Goal: Task Accomplishment & Management: Manage account settings

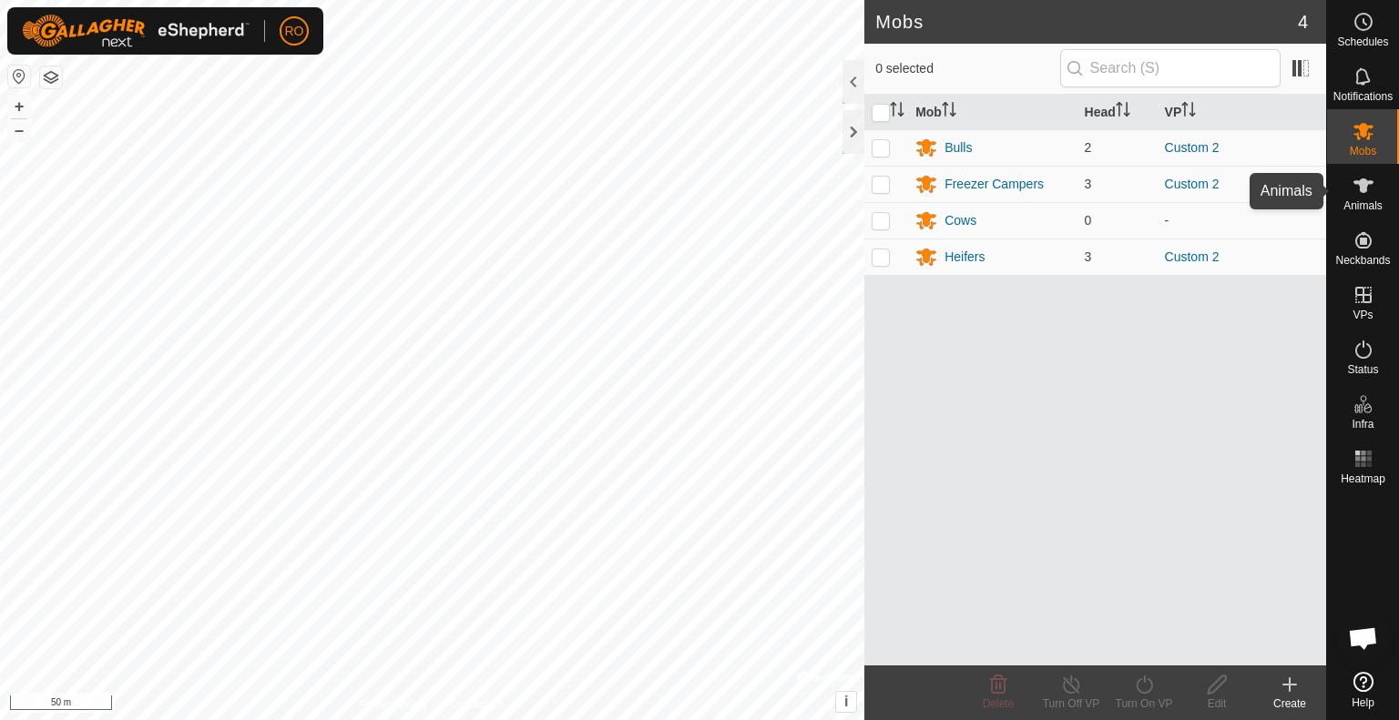
click at [1362, 189] on icon at bounding box center [1363, 185] width 20 height 15
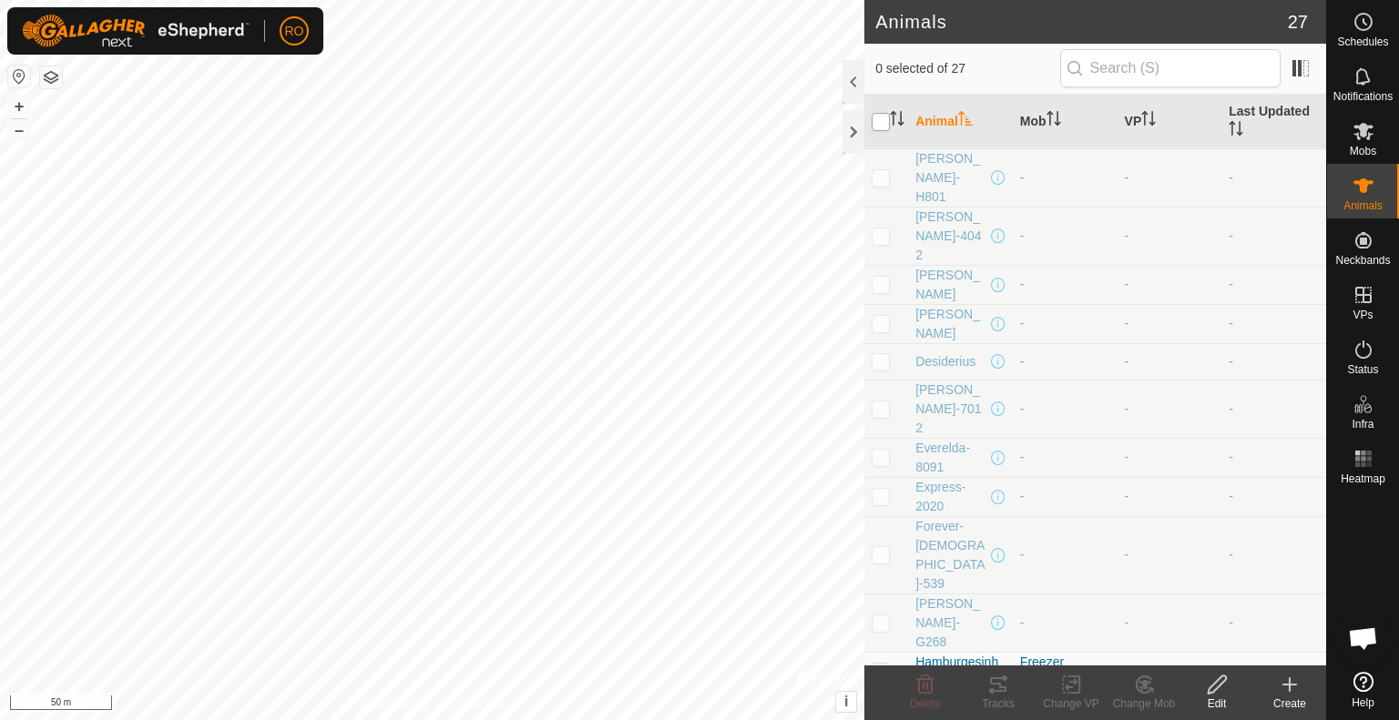
click at [878, 122] on input "checkbox" at bounding box center [880, 122] width 18 height 18
checkbox input "true"
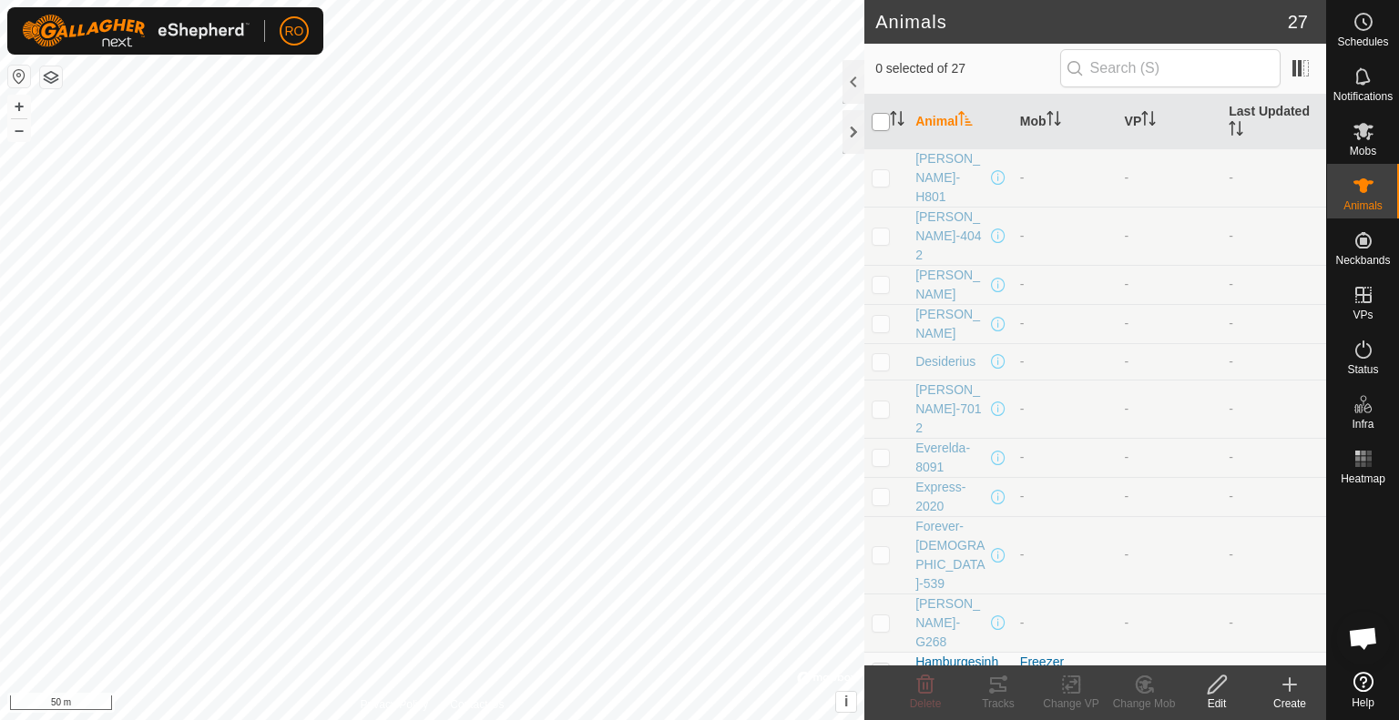
checkbox input "true"
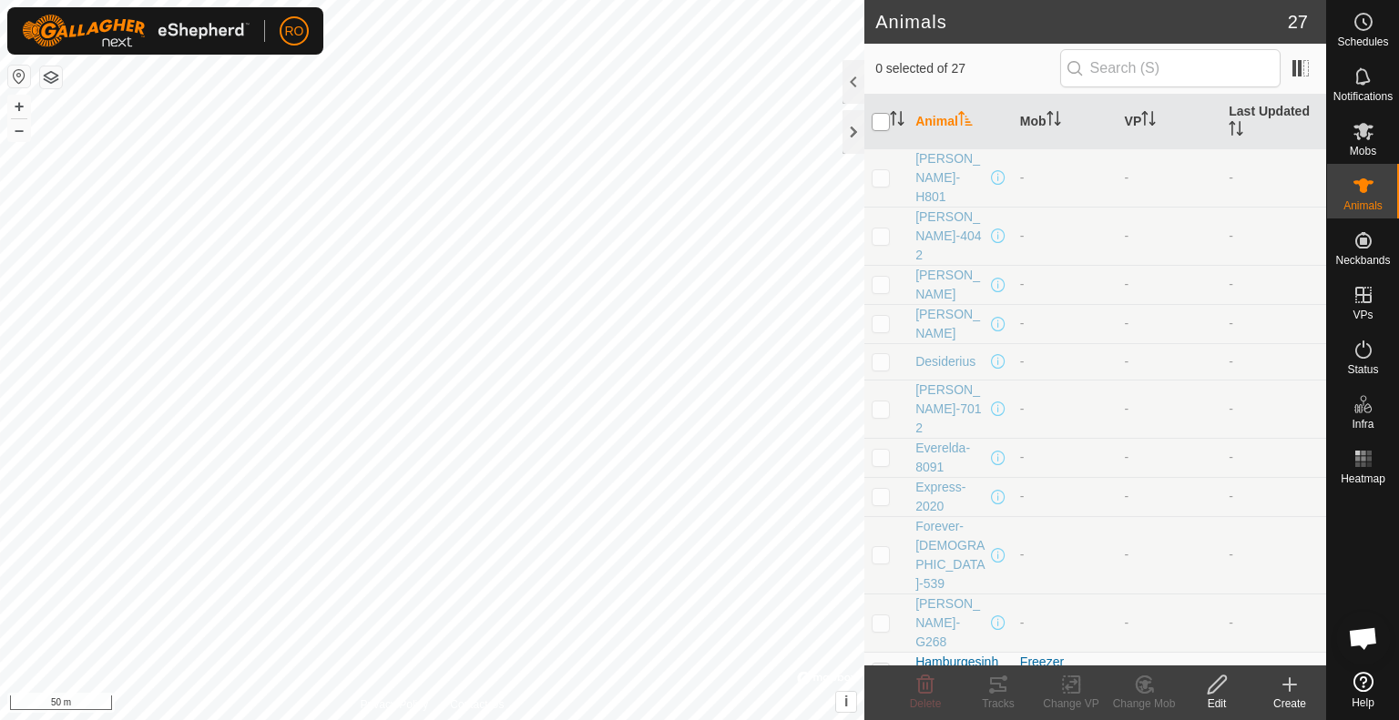
checkbox input "true"
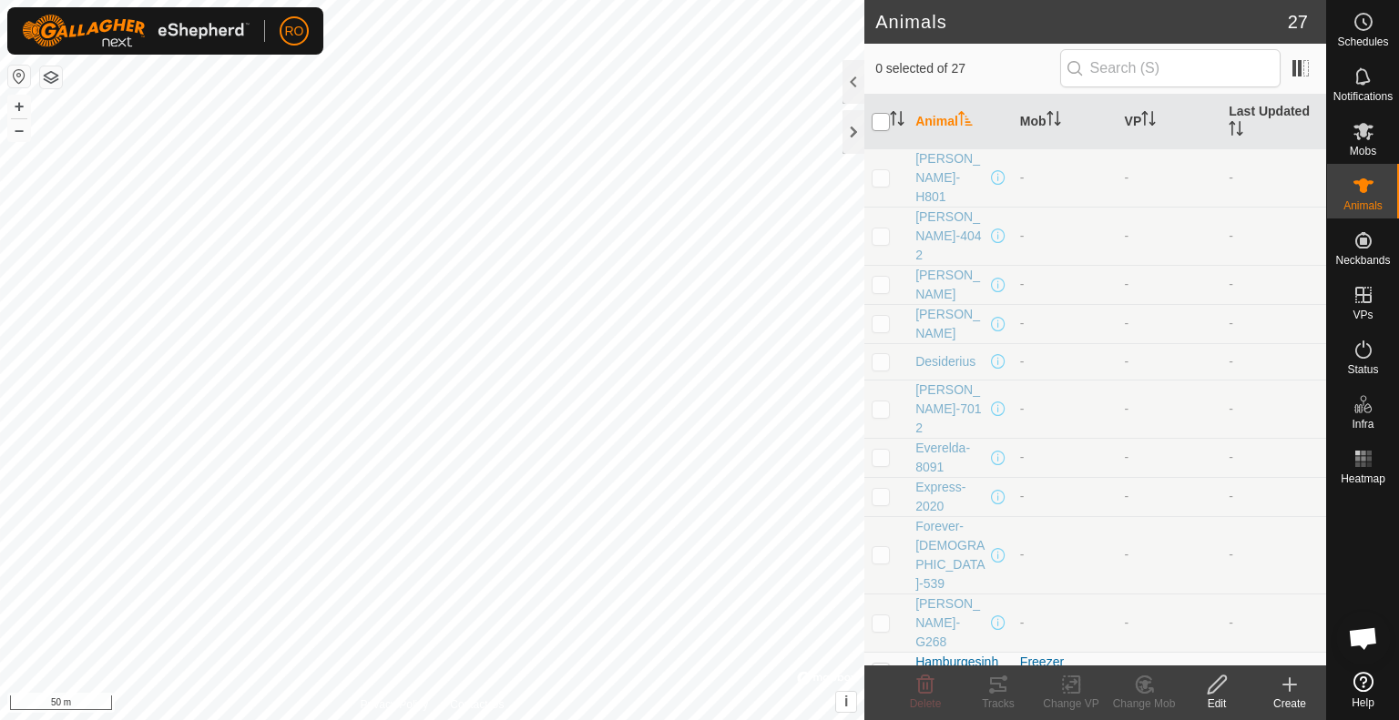
checkbox input "true"
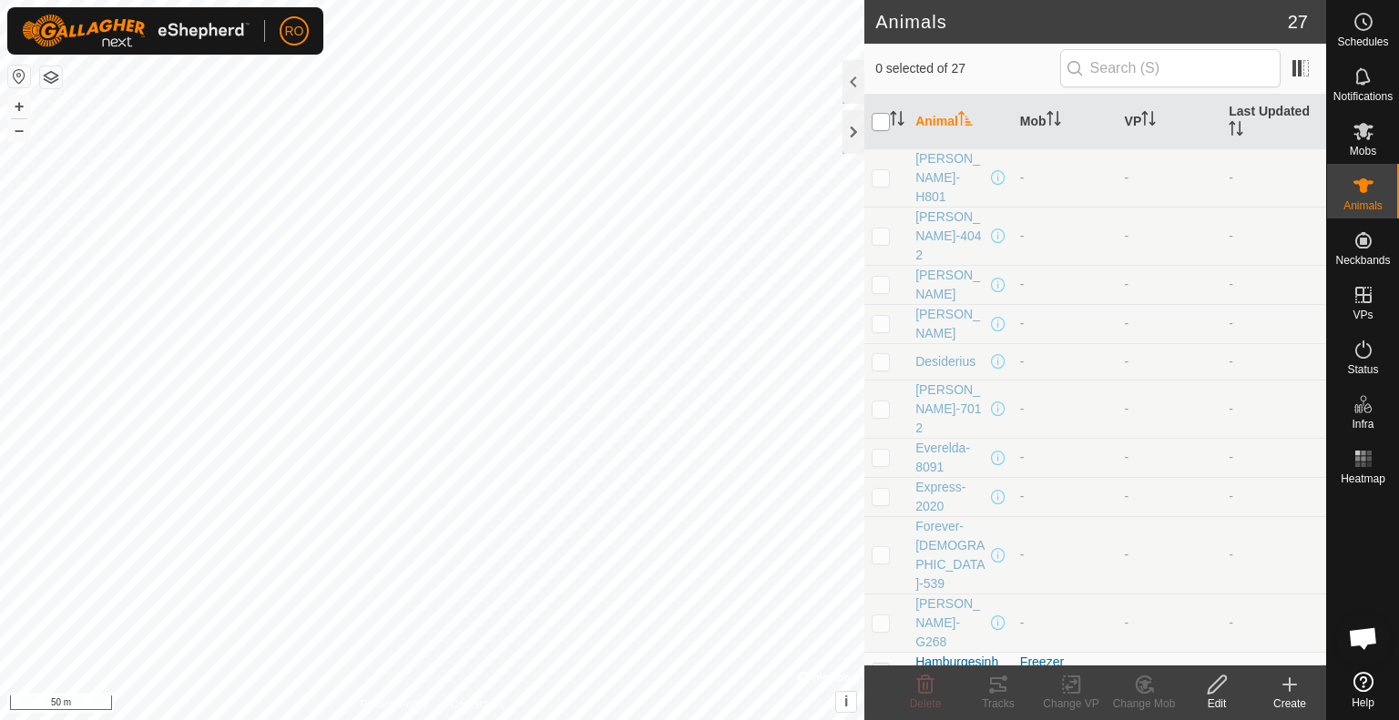
checkbox input "true"
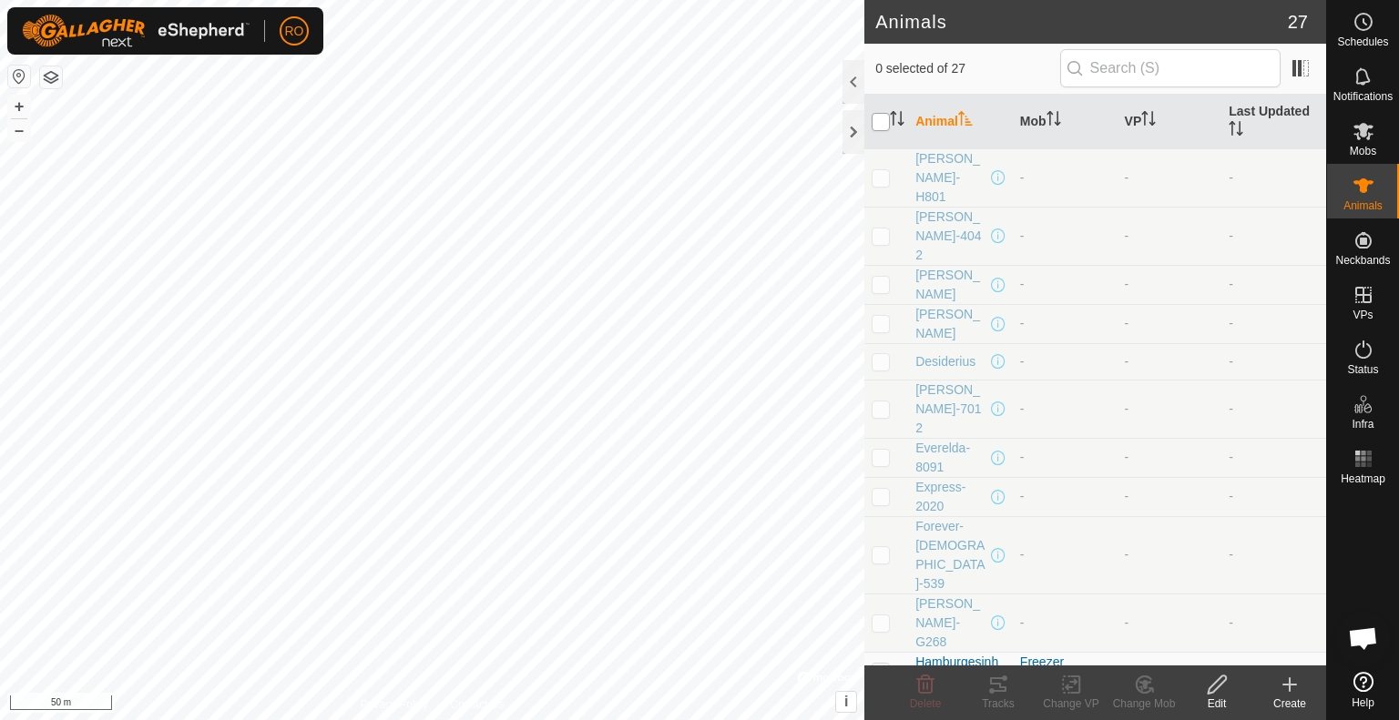
checkbox input "true"
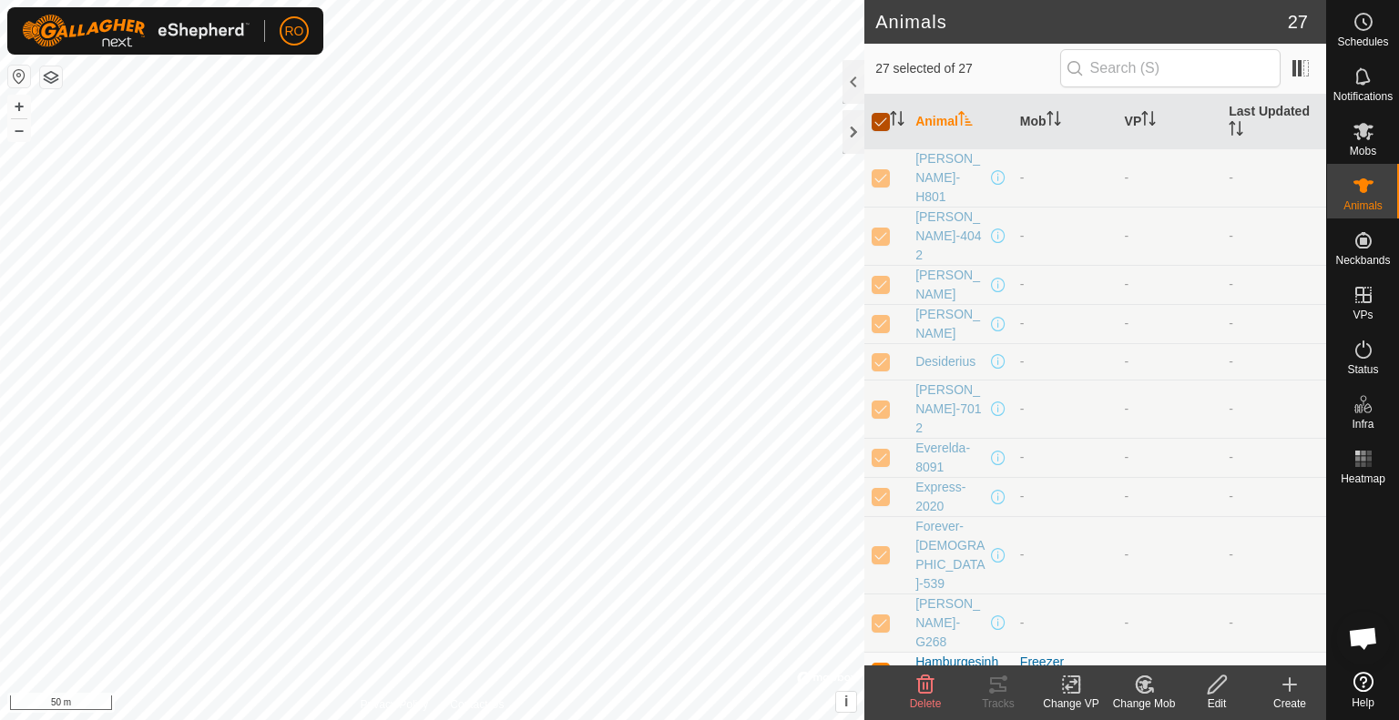
click at [883, 118] on input "checkbox" at bounding box center [880, 122] width 18 height 18
checkbox input "false"
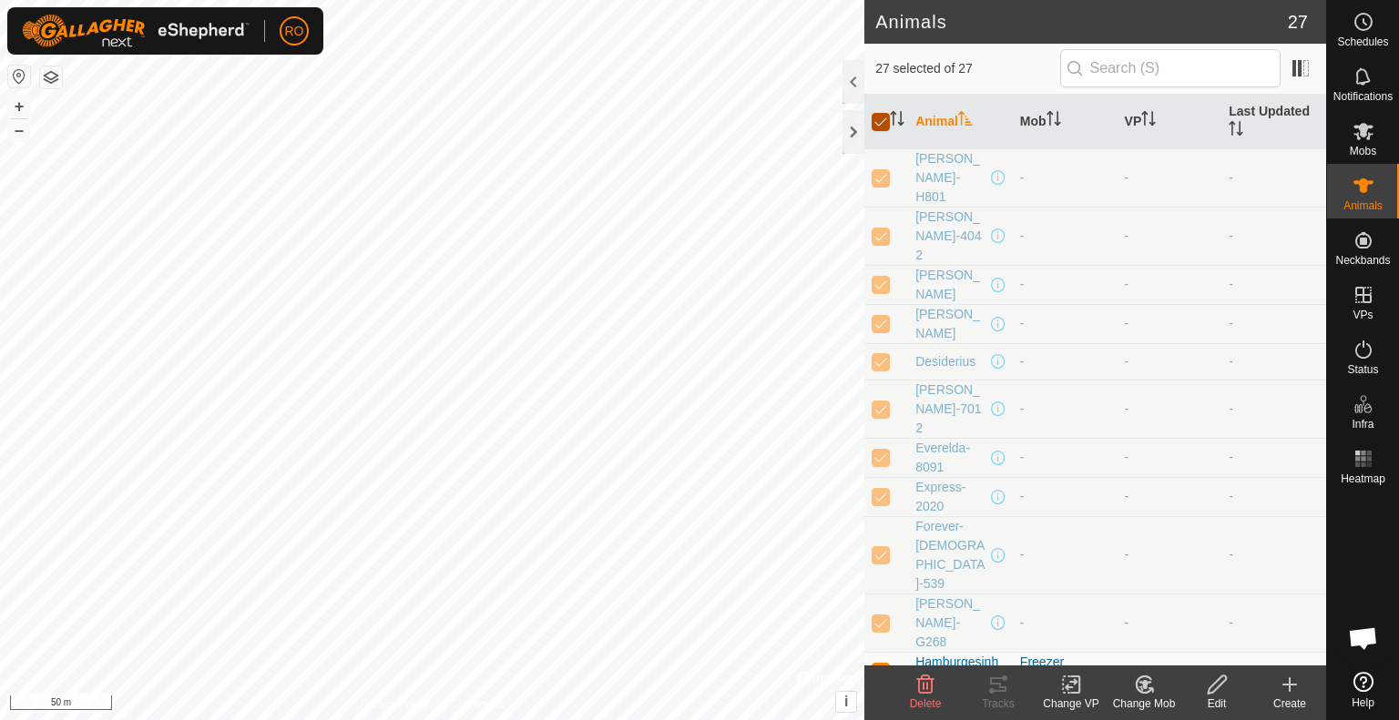
checkbox input "false"
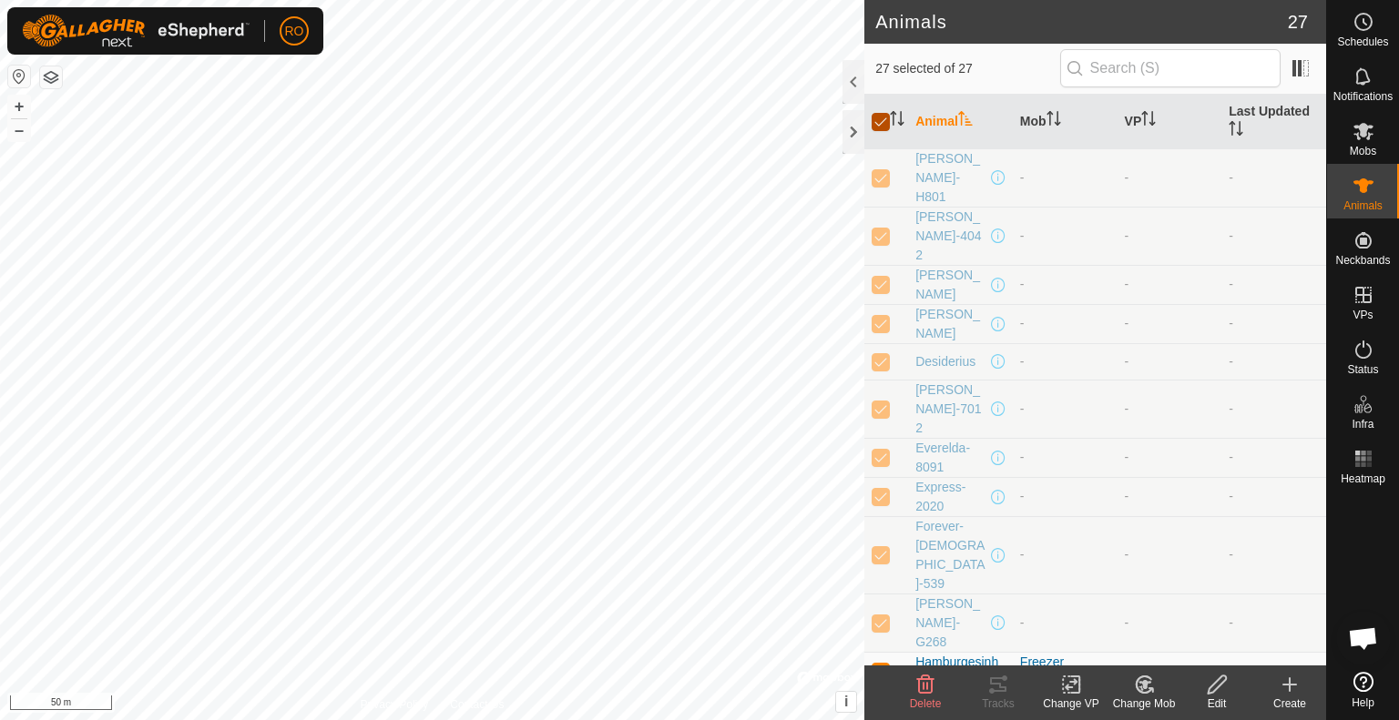
checkbox input "false"
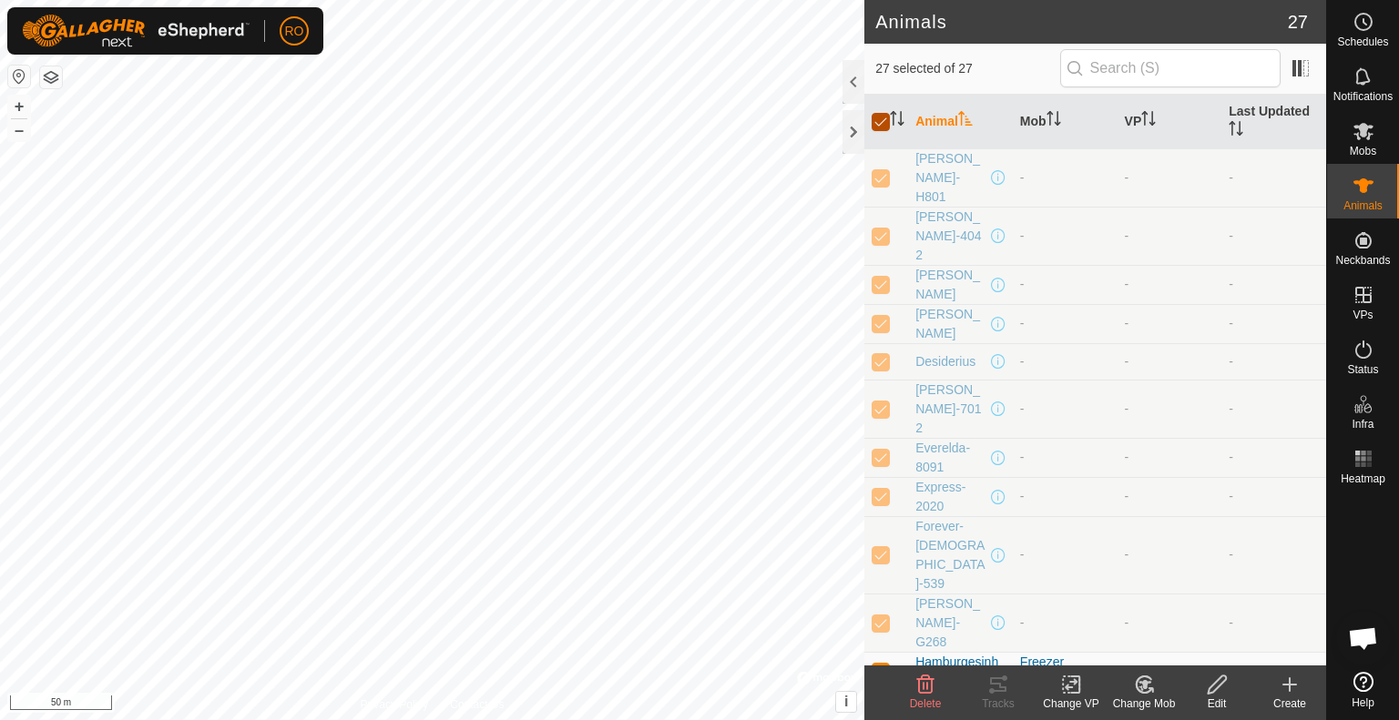
checkbox input "false"
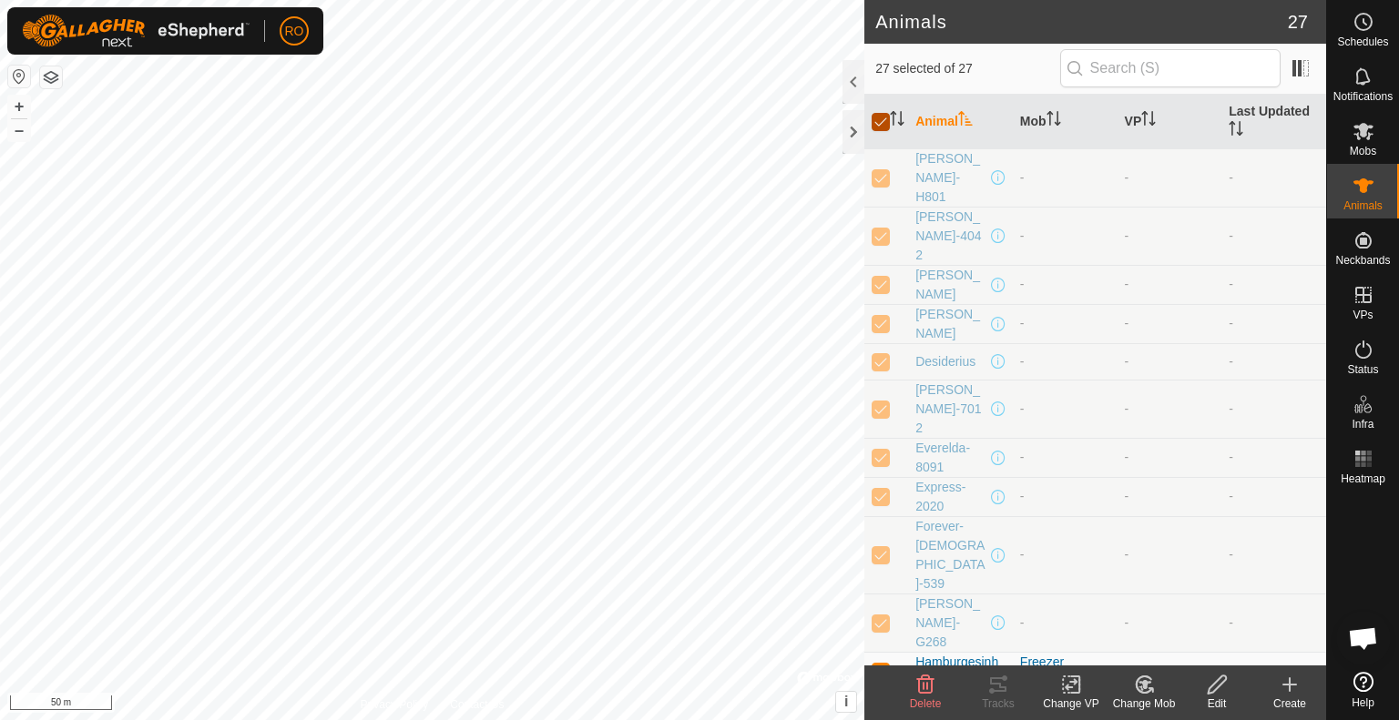
checkbox input "false"
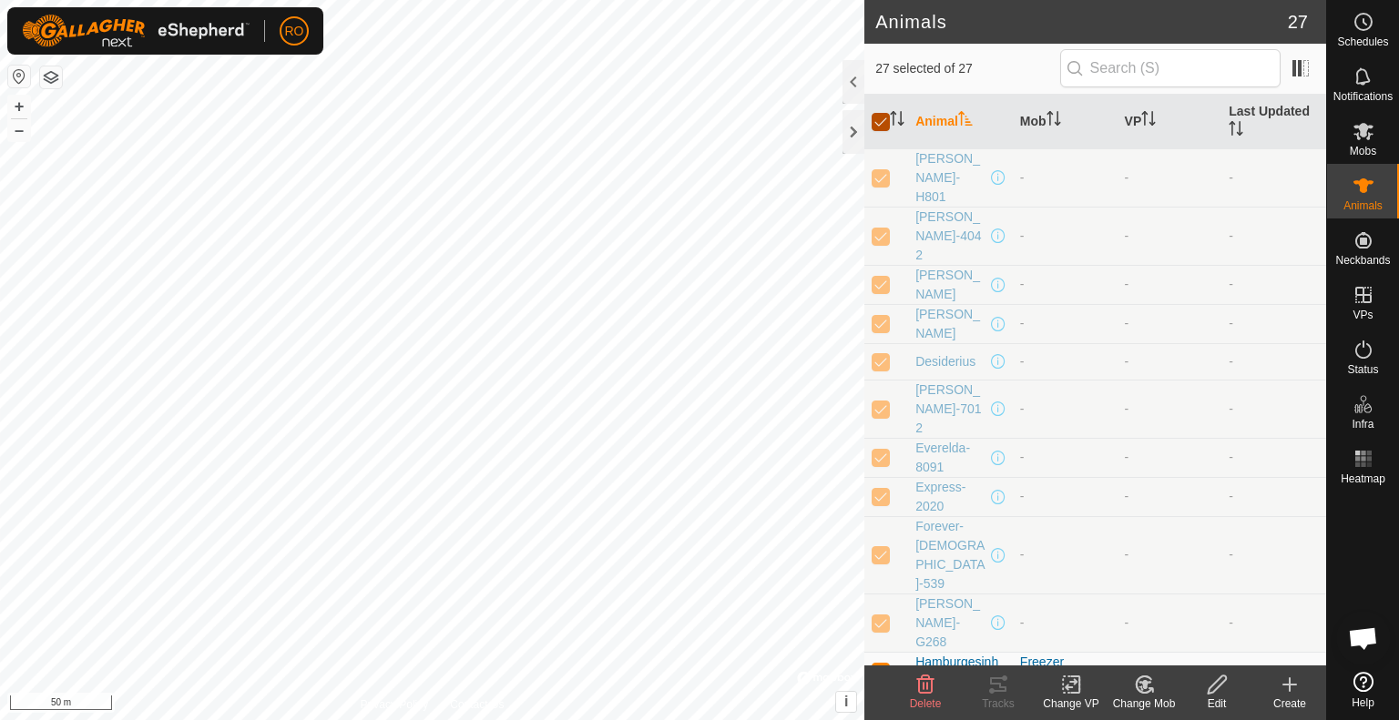
checkbox input "false"
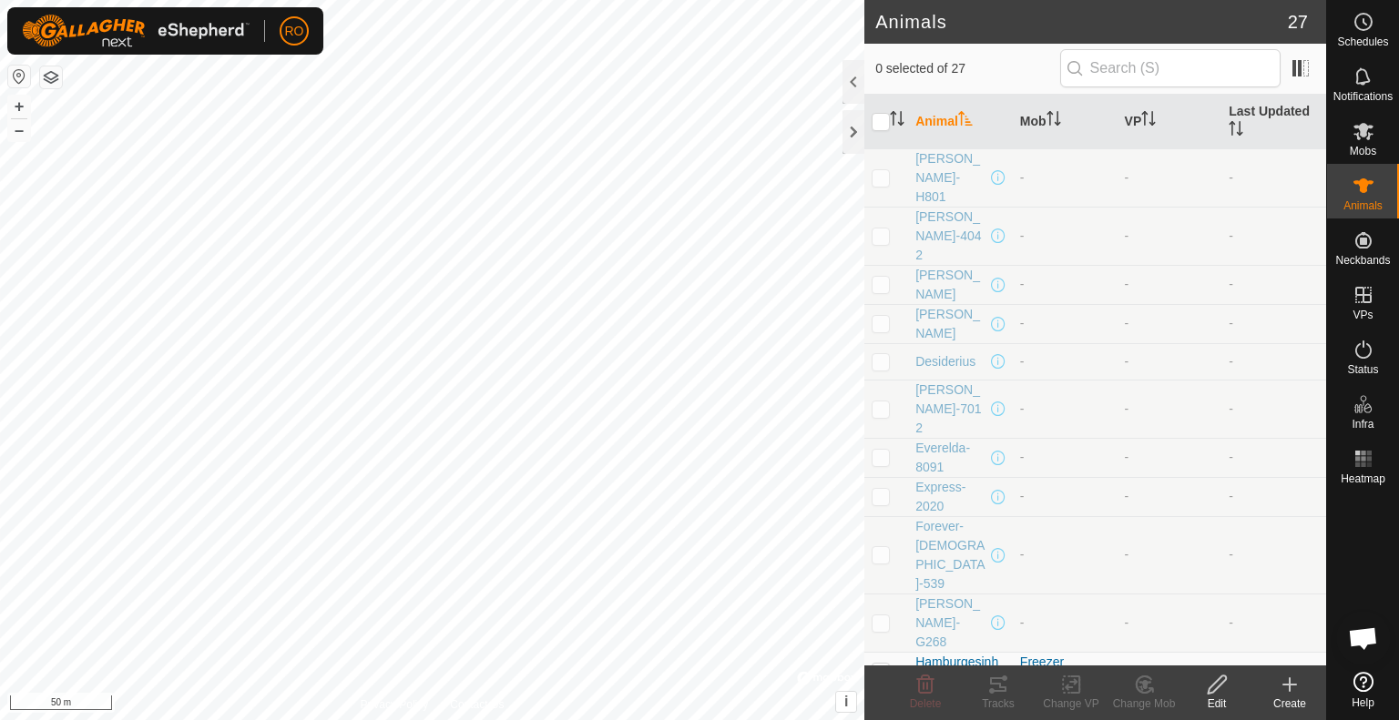
click at [874, 703] on p-checkbox at bounding box center [880, 710] width 18 height 15
checkbox input "true"
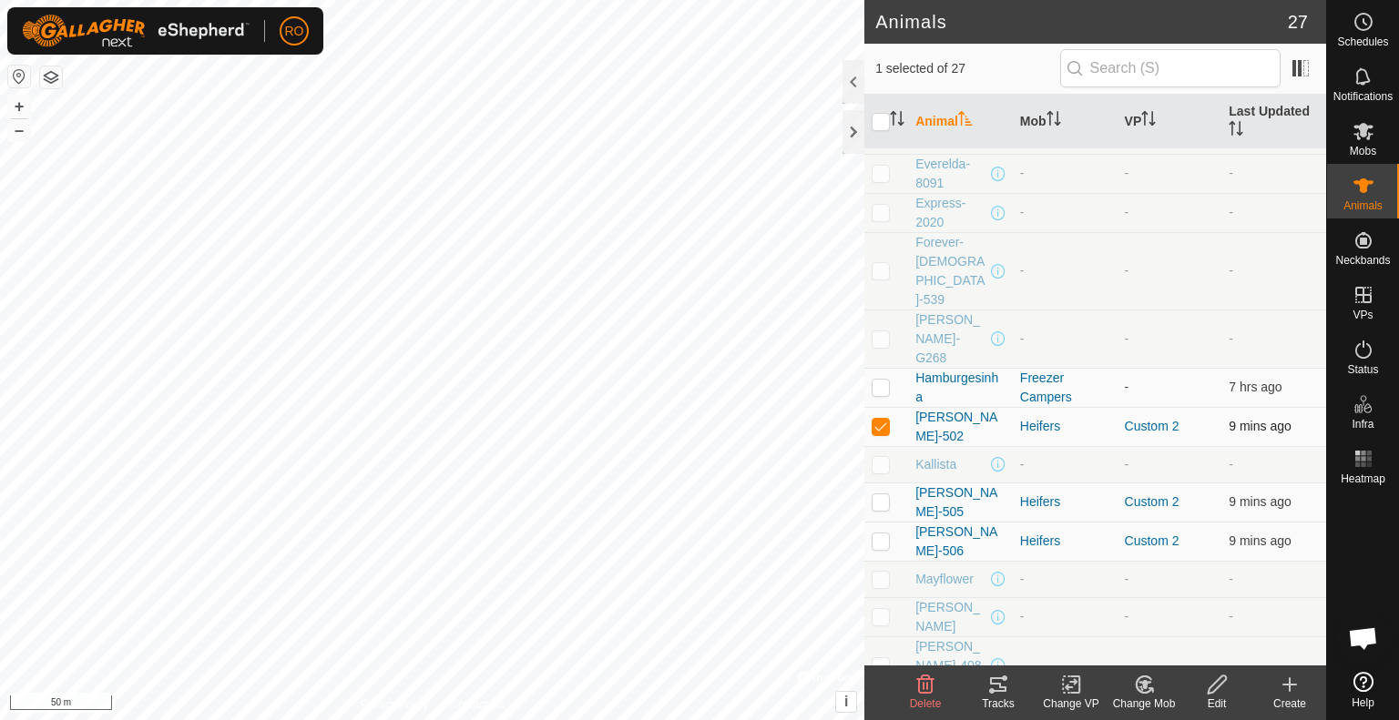
scroll to position [286, 0]
click at [885, 493] on p-checkbox at bounding box center [880, 500] width 18 height 15
checkbox input "true"
click at [876, 532] on p-checkbox at bounding box center [880, 539] width 18 height 15
checkbox input "true"
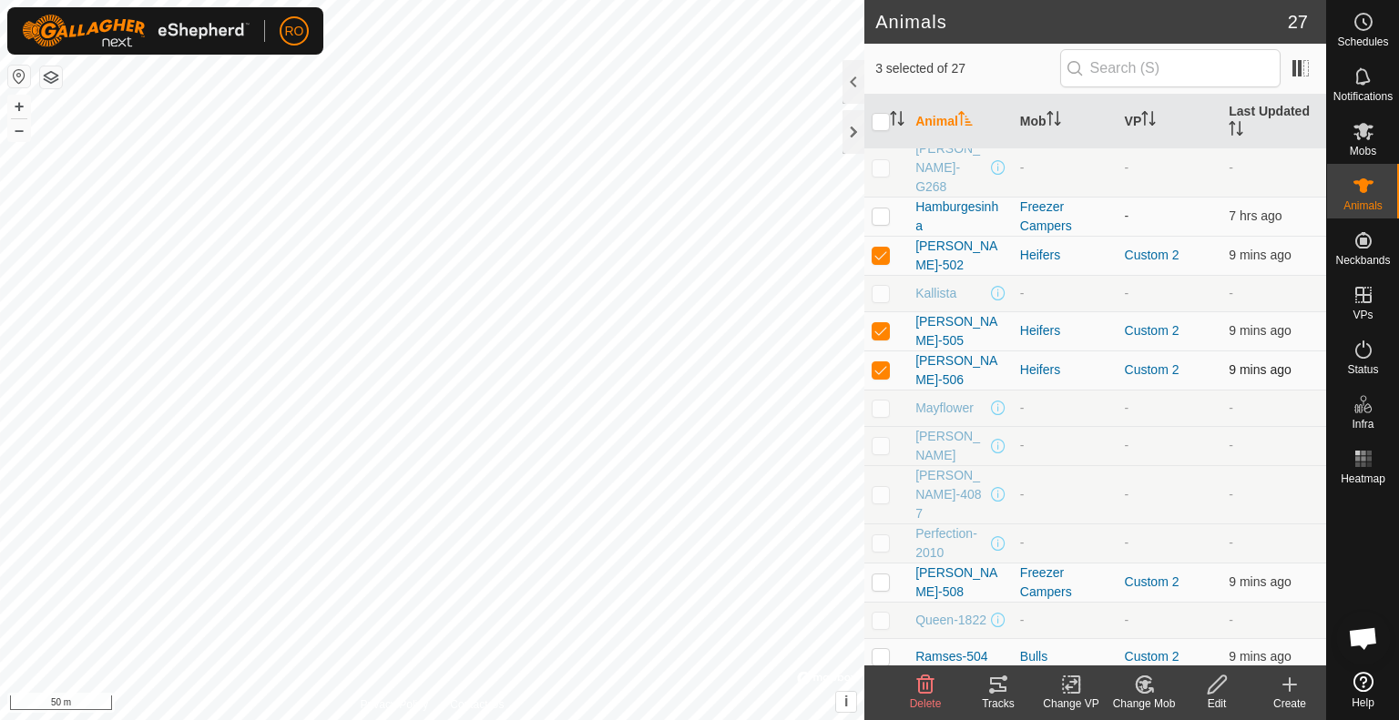
scroll to position [457, 0]
click at [885, 561] on td at bounding box center [886, 580] width 44 height 39
checkbox input "true"
click at [880, 647] on p-checkbox at bounding box center [880, 654] width 18 height 15
checkbox input "true"
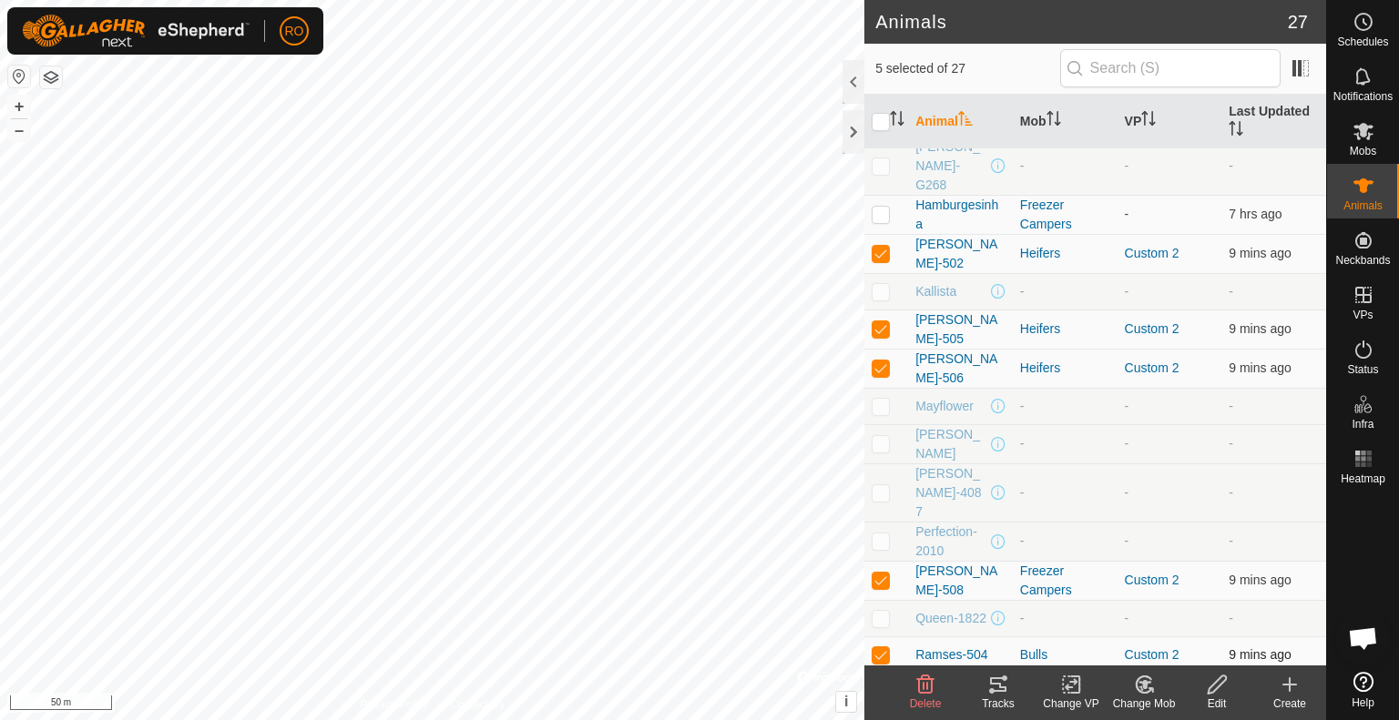
scroll to position [521, 0]
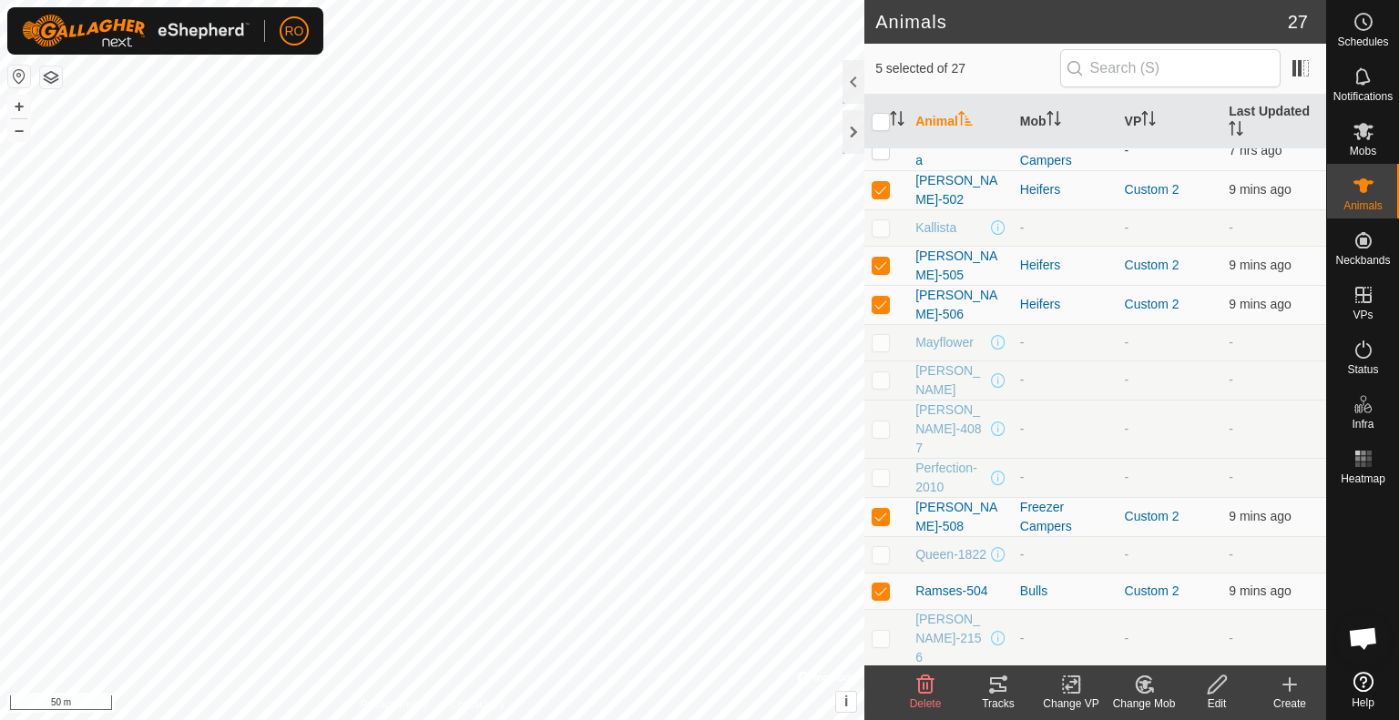
checkbox input "true"
click at [1004, 690] on icon at bounding box center [998, 684] width 16 height 15
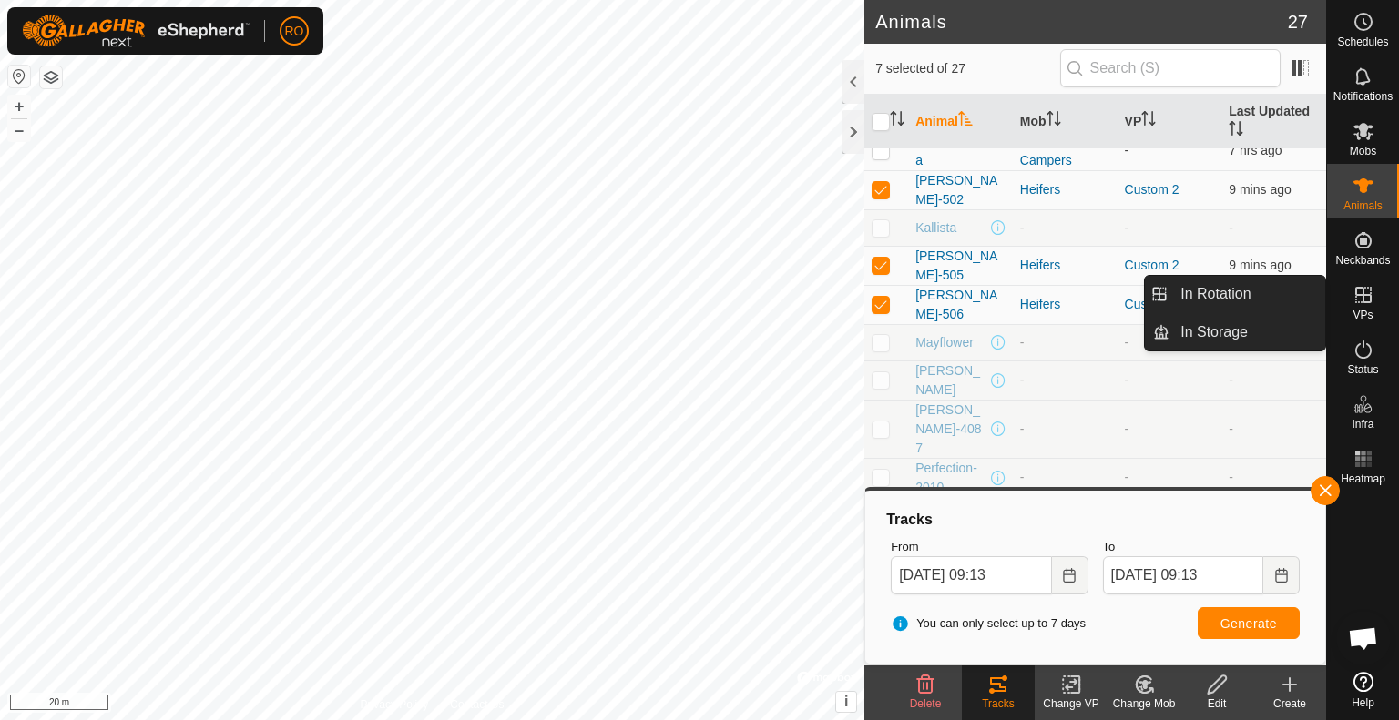
click at [1365, 310] on span "VPs" at bounding box center [1362, 315] width 20 height 11
click at [1286, 292] on link "In Rotation" at bounding box center [1247, 294] width 156 height 36
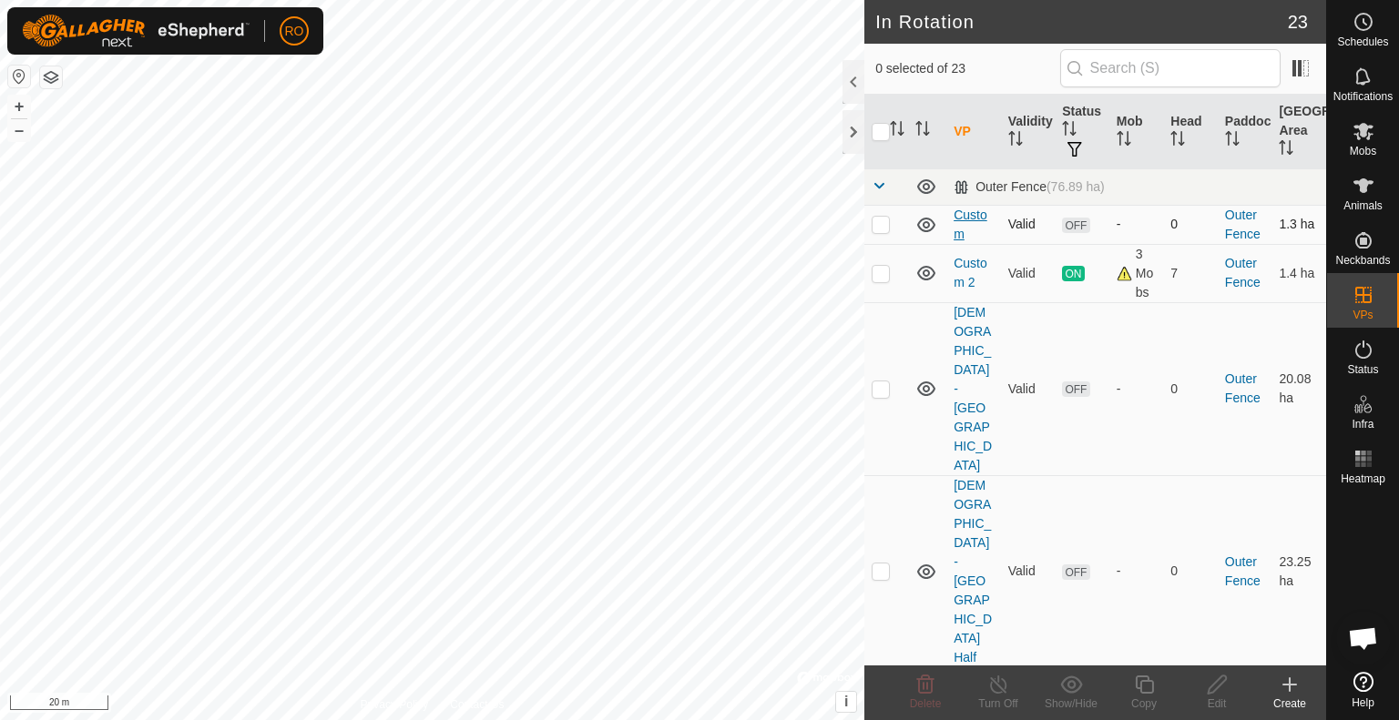
click at [964, 216] on link "Custom" at bounding box center [970, 225] width 34 height 34
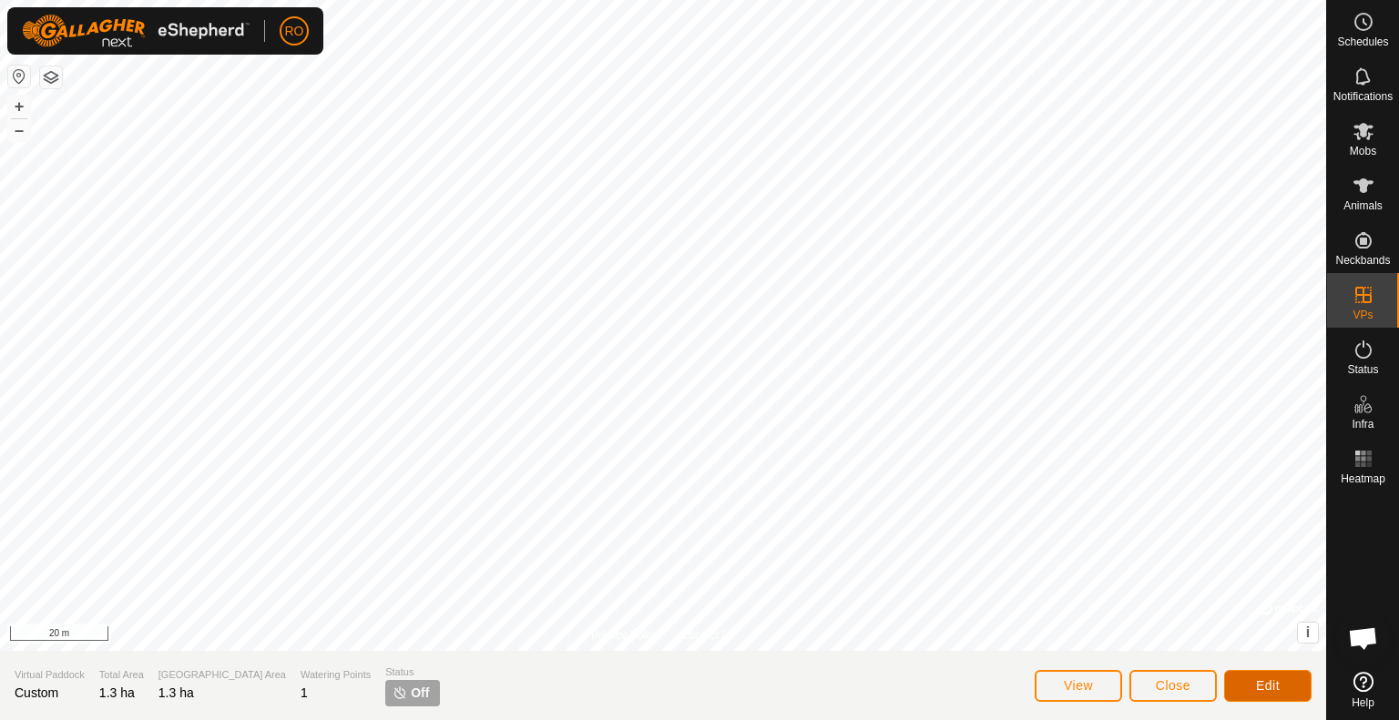
click at [1287, 677] on button "Edit" at bounding box center [1267, 686] width 87 height 32
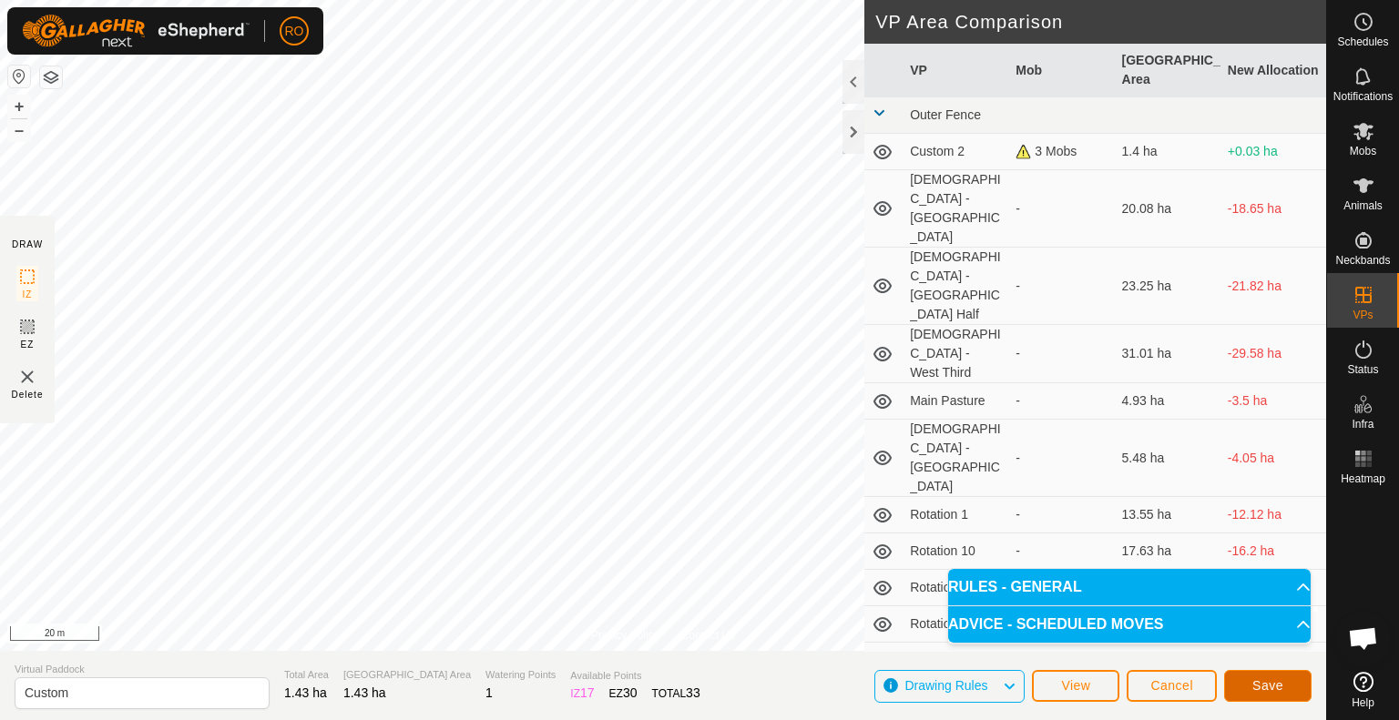
click at [1275, 676] on button "Save" at bounding box center [1267, 686] width 87 height 32
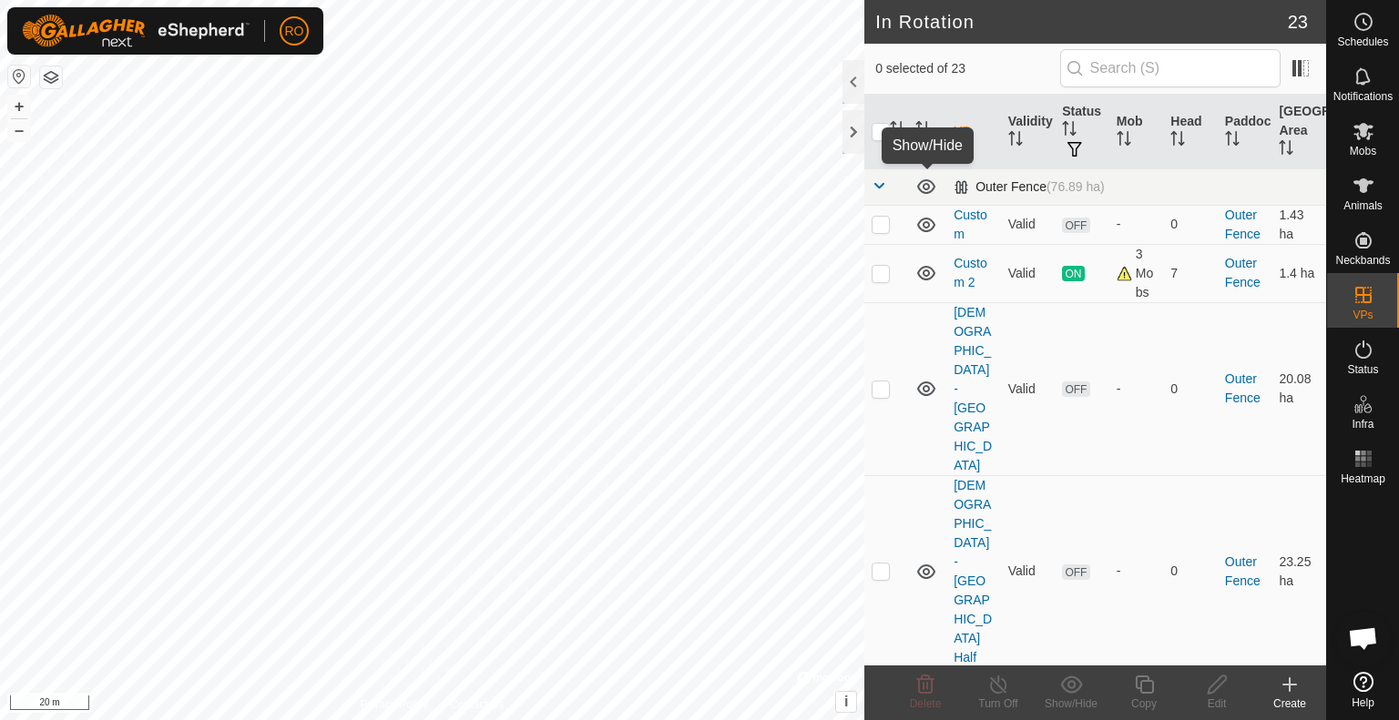
click at [927, 189] on icon at bounding box center [926, 187] width 22 height 22
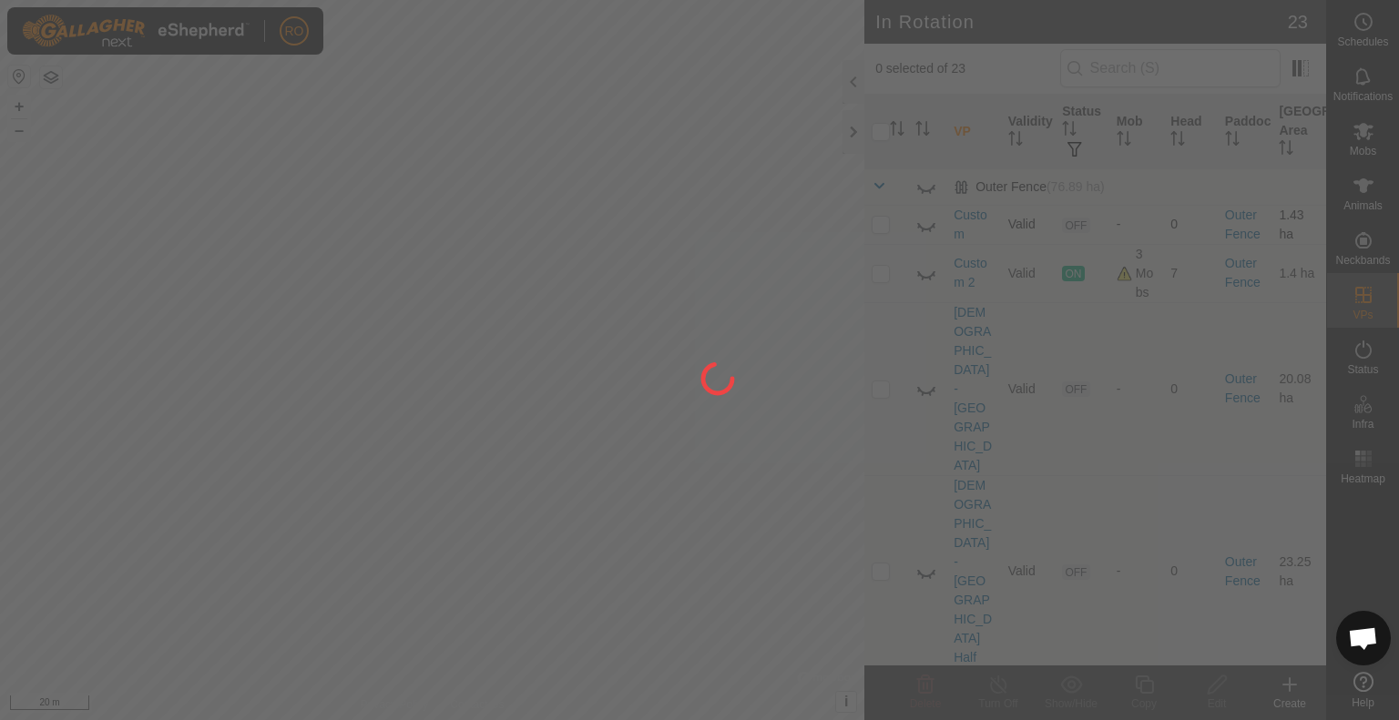
click at [923, 222] on div at bounding box center [699, 360] width 1399 height 720
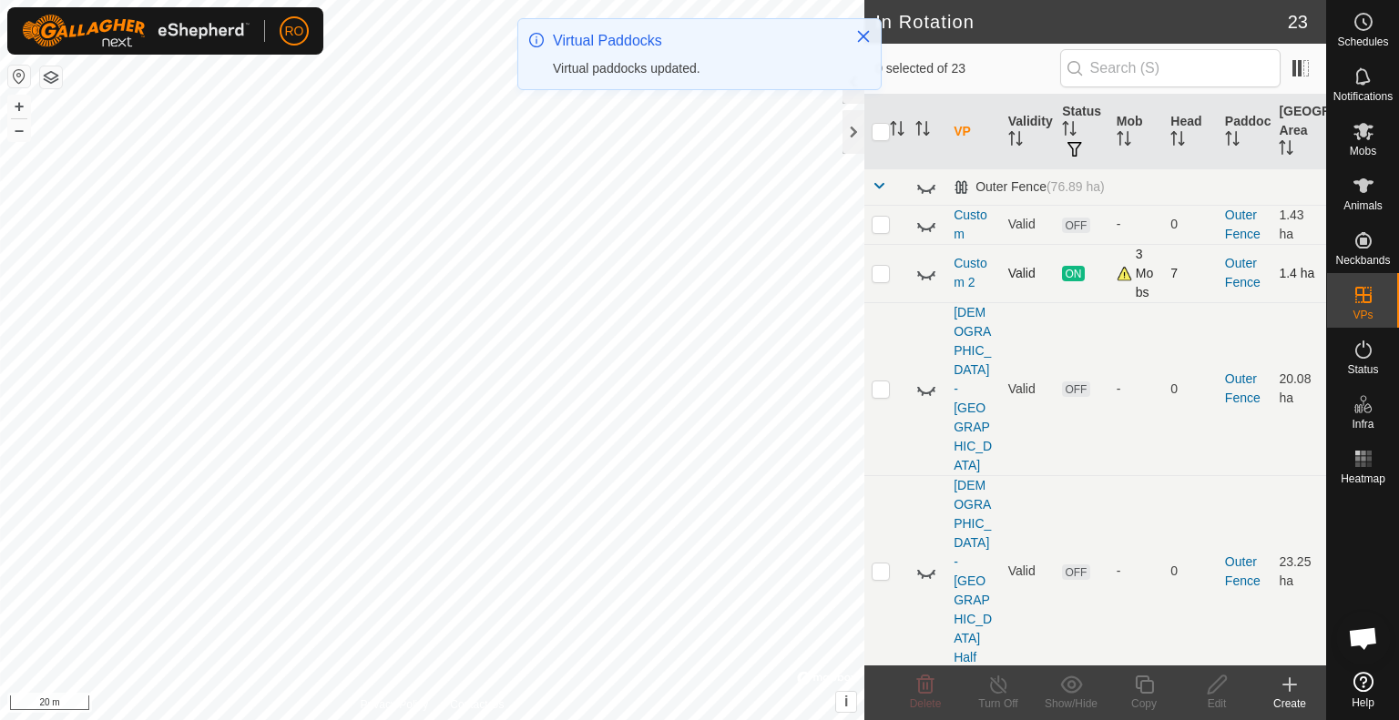
click at [922, 268] on icon at bounding box center [926, 273] width 22 height 22
click at [927, 220] on icon at bounding box center [926, 225] width 22 height 22
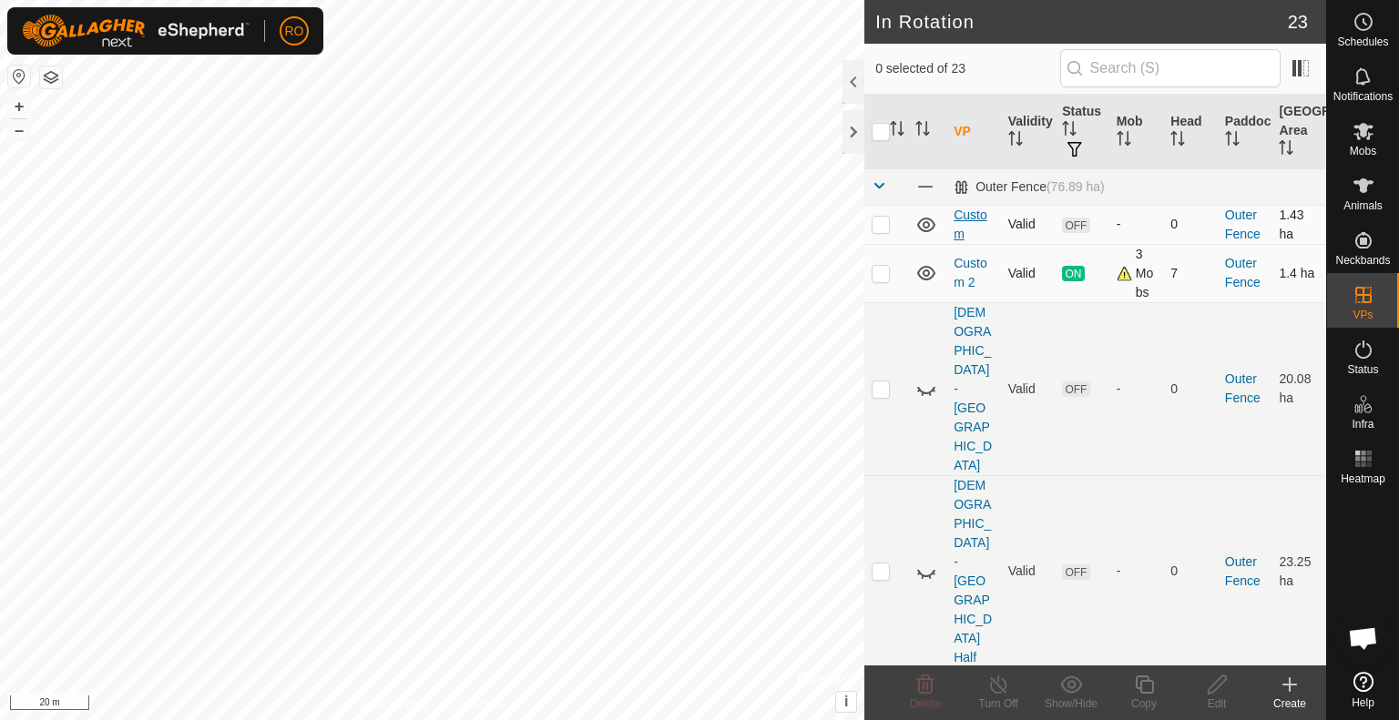
click at [962, 231] on link "Custom" at bounding box center [970, 225] width 34 height 34
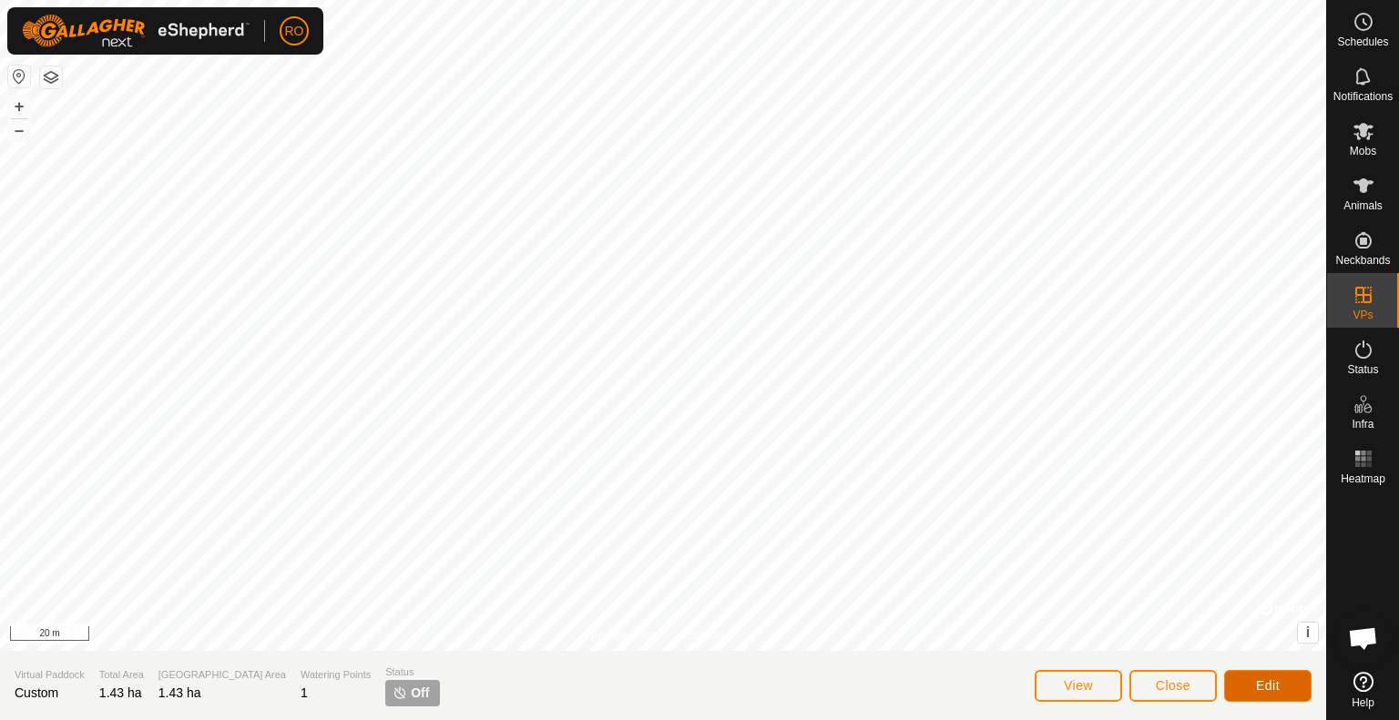
click at [1262, 689] on span "Edit" at bounding box center [1268, 685] width 24 height 15
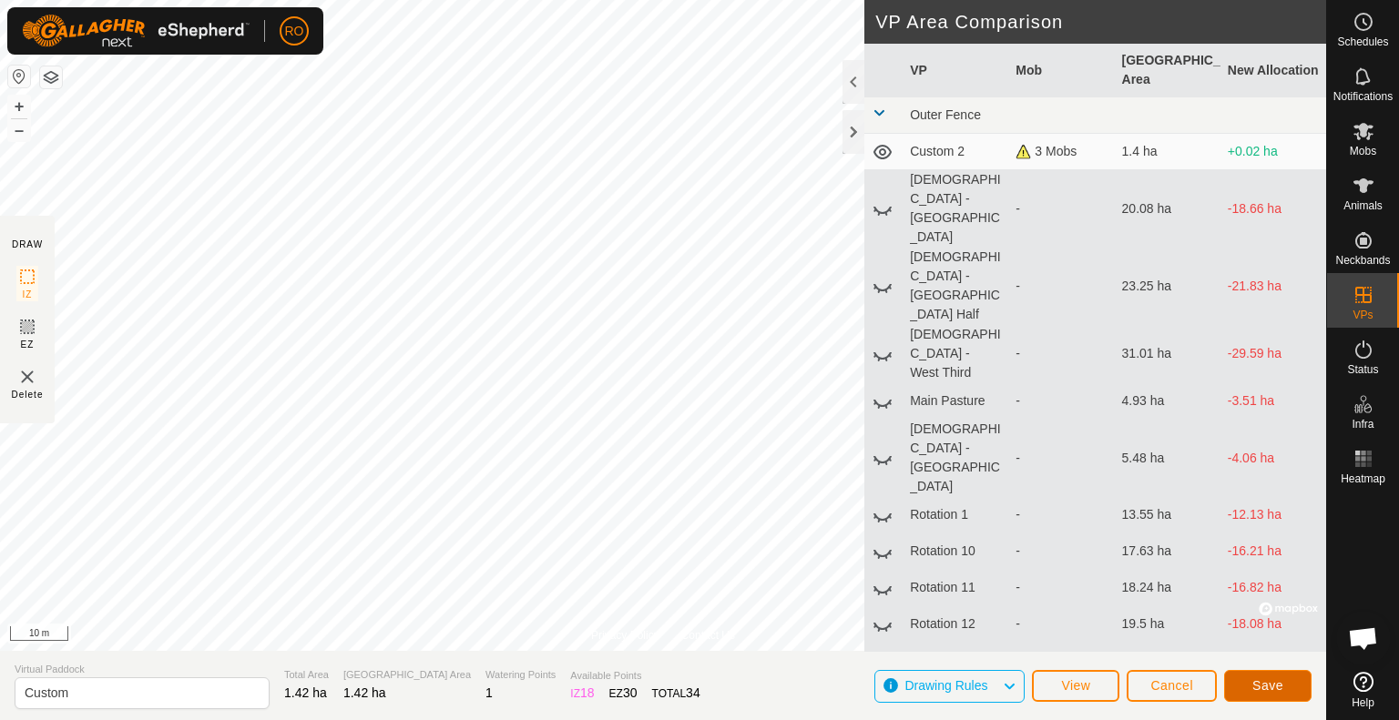
click at [1256, 688] on span "Save" at bounding box center [1267, 685] width 31 height 15
click at [880, 153] on icon at bounding box center [882, 152] width 18 height 15
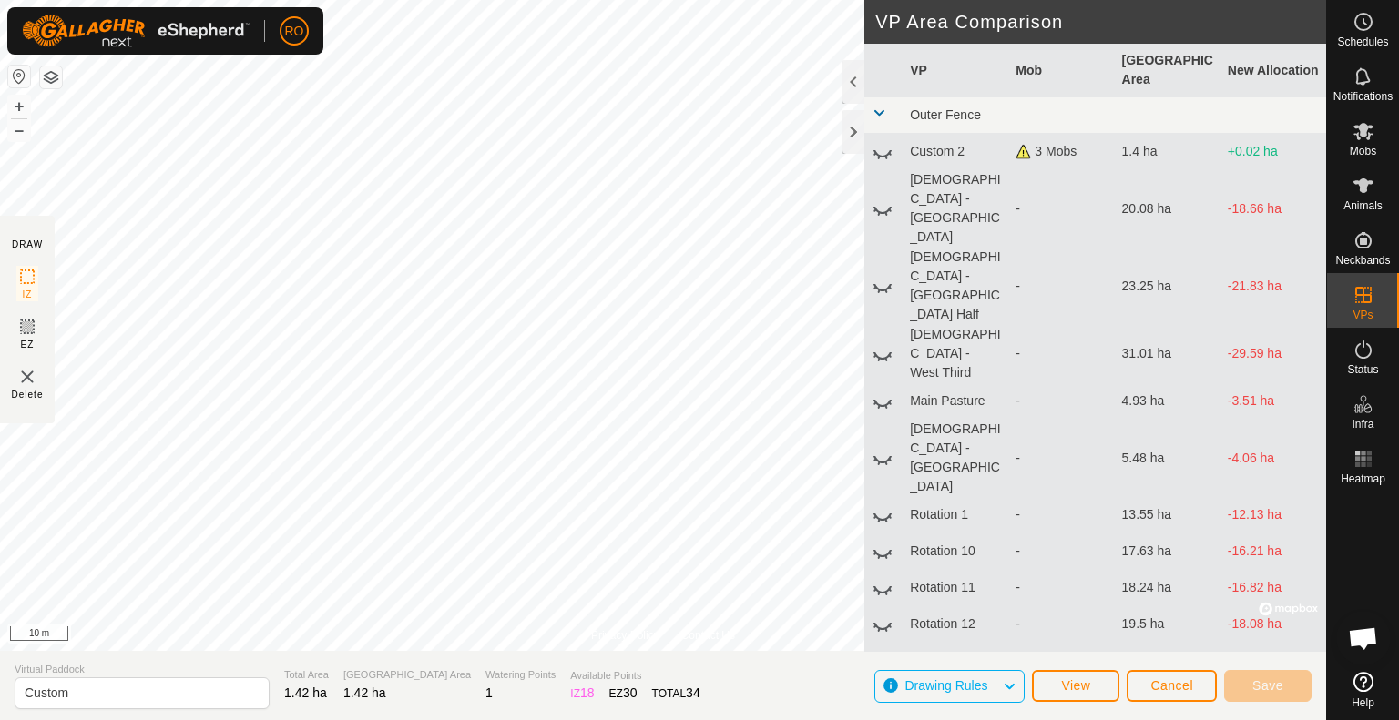
click at [880, 153] on icon at bounding box center [882, 152] width 22 height 22
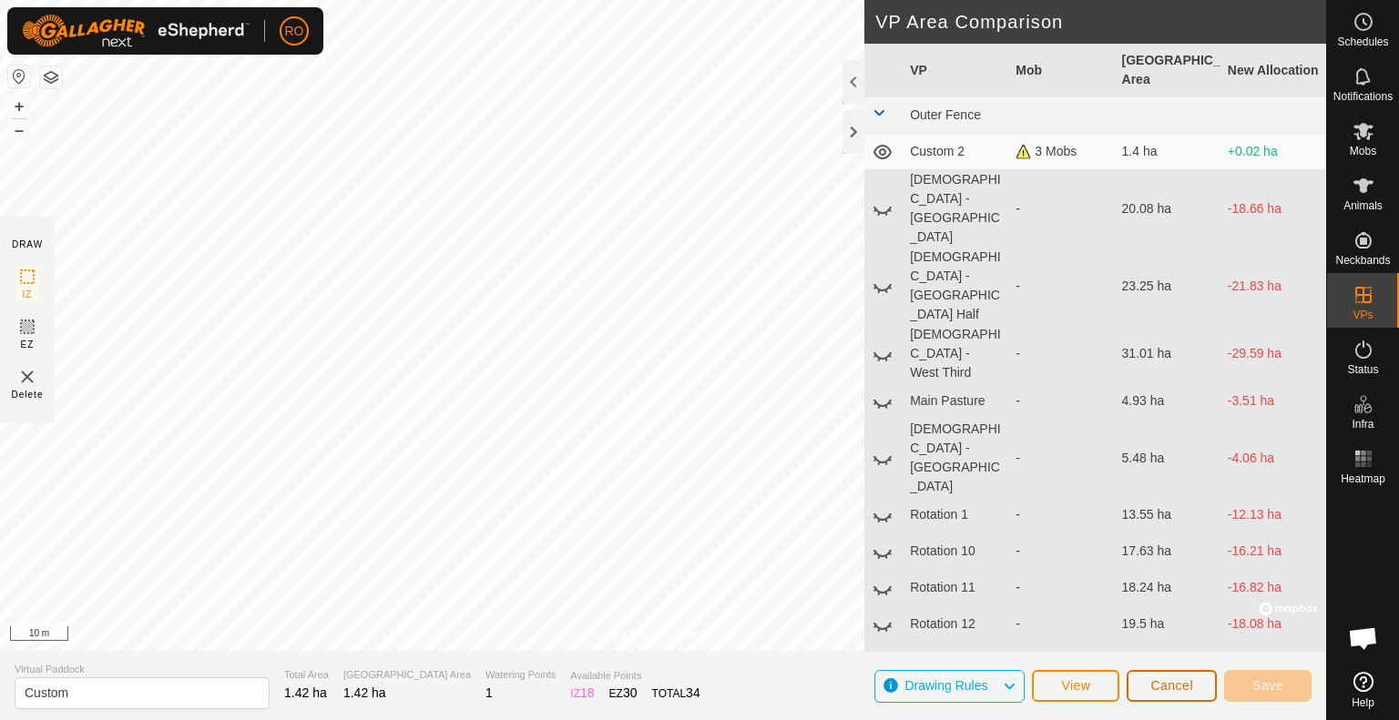
click at [1209, 694] on button "Cancel" at bounding box center [1171, 686] width 90 height 32
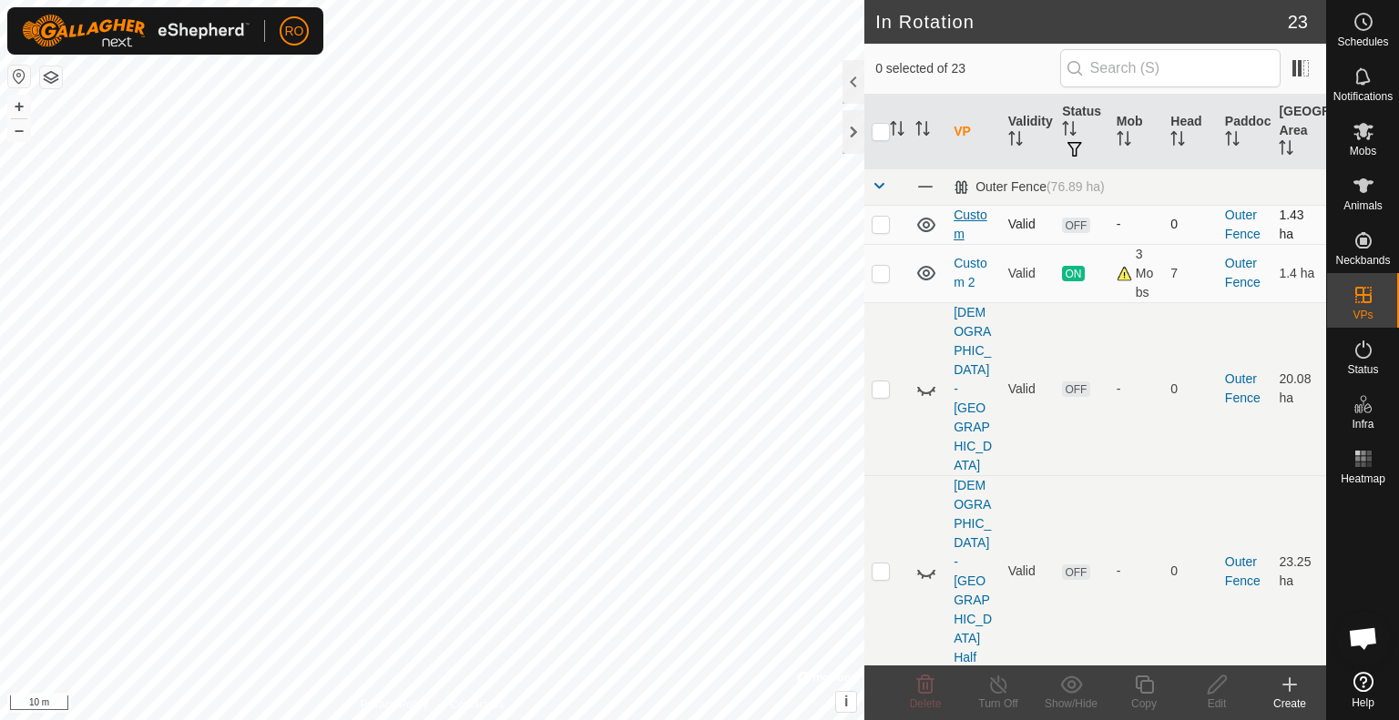
click at [979, 217] on link "Custom" at bounding box center [970, 225] width 34 height 34
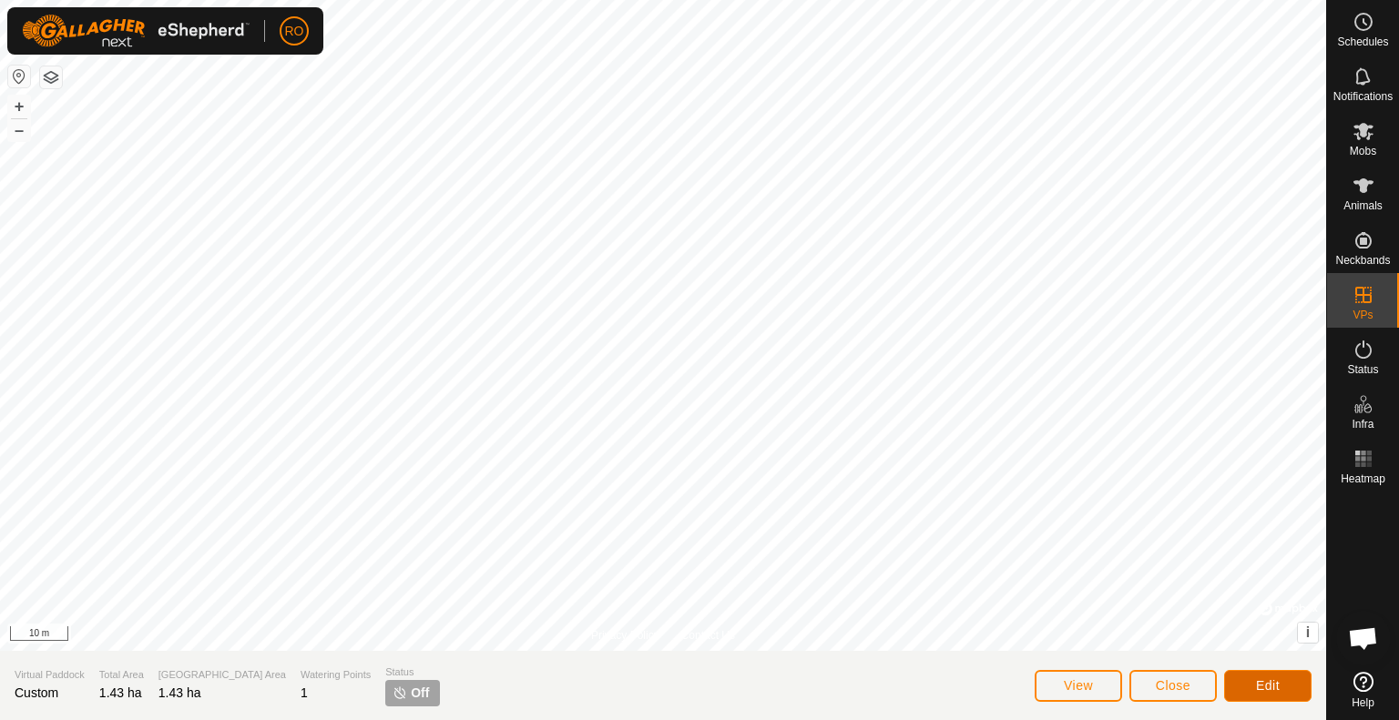
click at [1290, 675] on button "Edit" at bounding box center [1267, 686] width 87 height 32
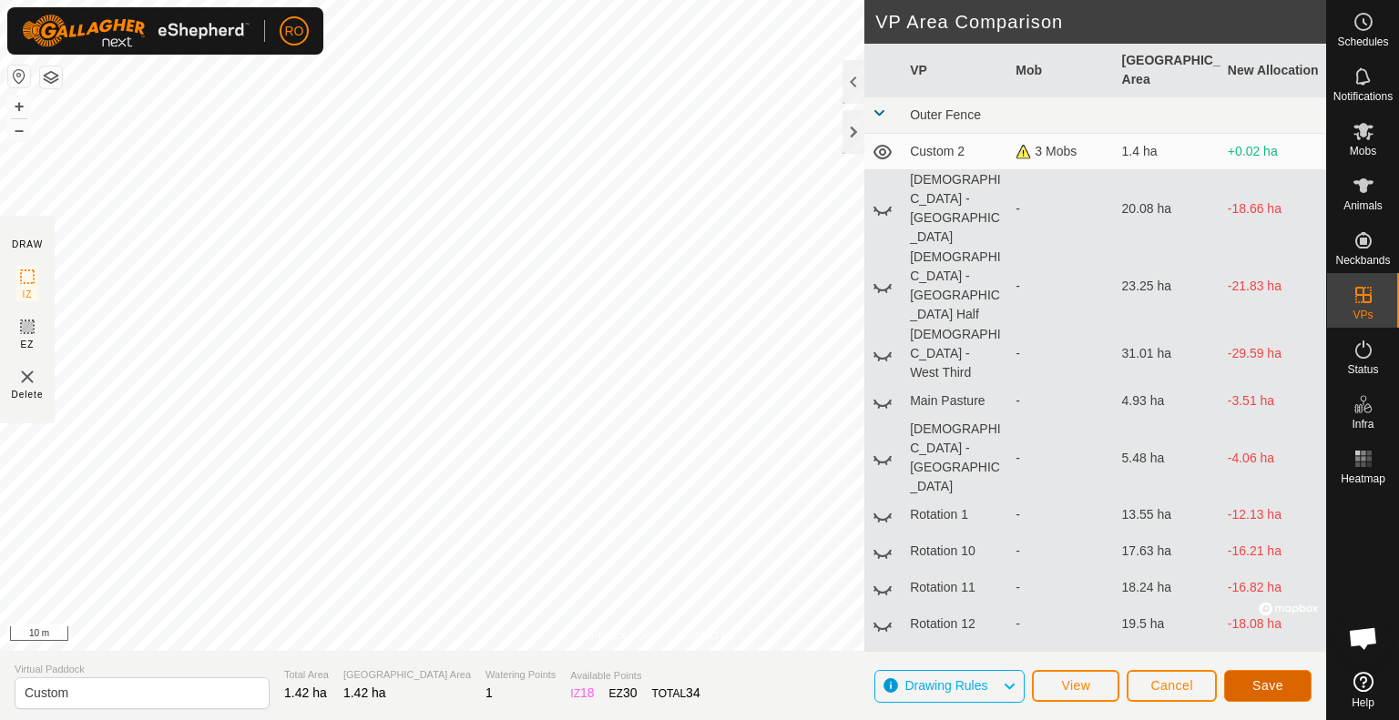
click at [1273, 684] on span "Save" at bounding box center [1267, 685] width 31 height 15
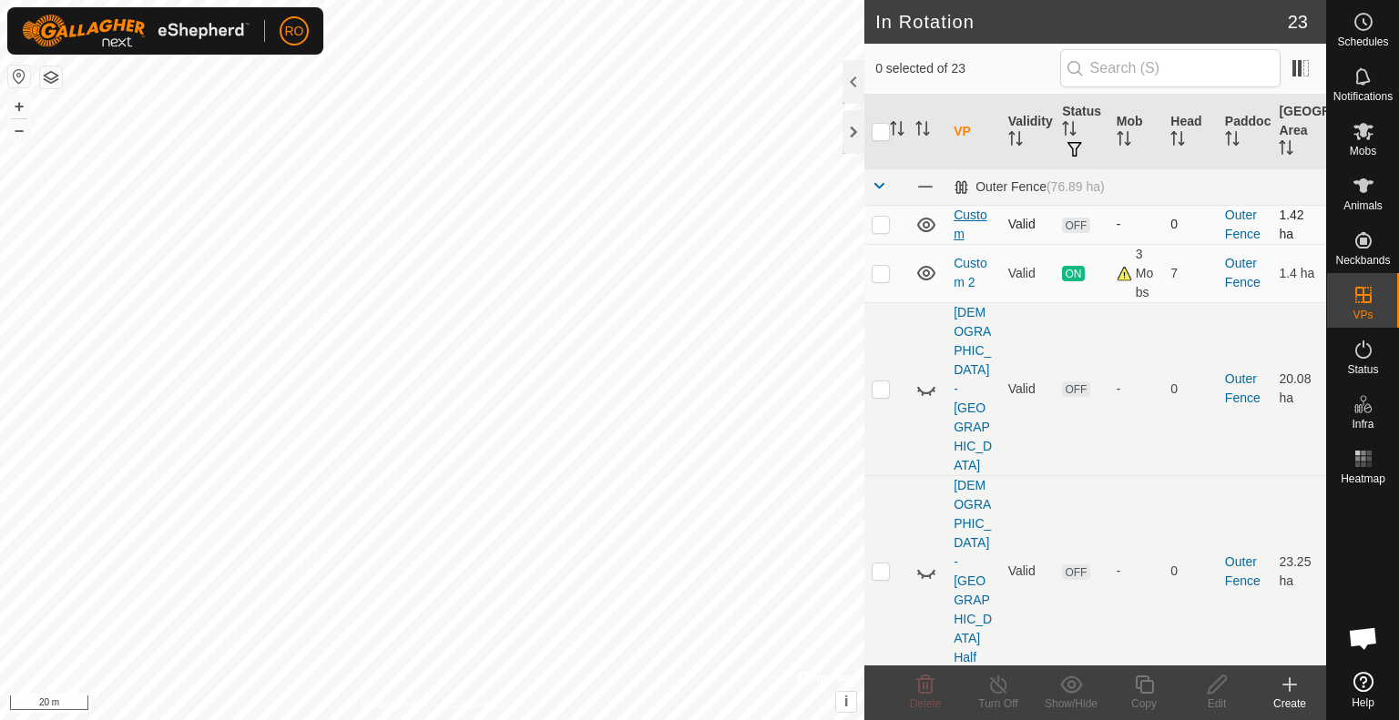
click at [960, 225] on link "Custom" at bounding box center [970, 225] width 34 height 34
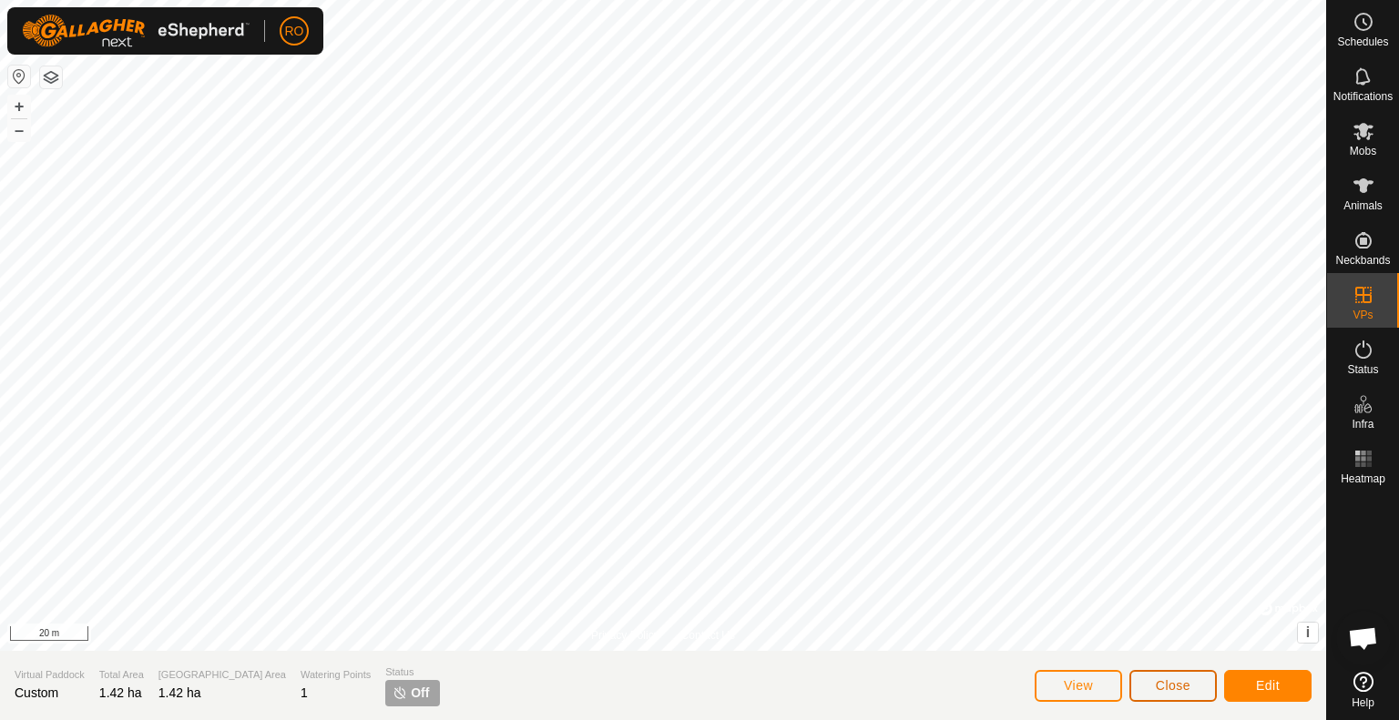
click at [1195, 687] on button "Close" at bounding box center [1172, 686] width 87 height 32
